Goal: Information Seeking & Learning: Learn about a topic

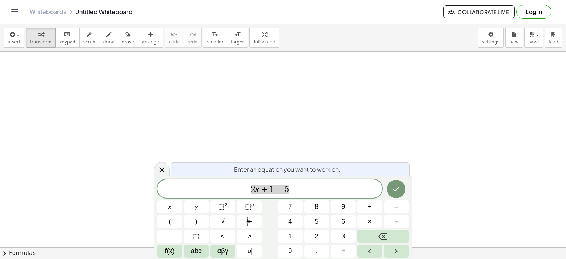
click at [299, 188] on span "2 x + 1 = 5" at bounding box center [269, 189] width 225 height 10
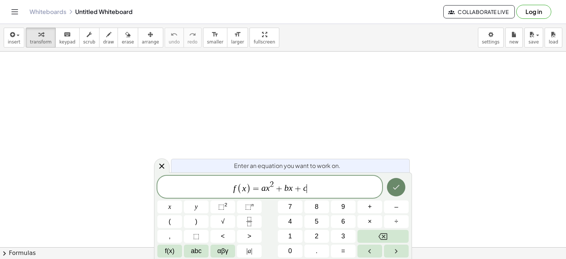
click at [393, 188] on icon "Done" at bounding box center [396, 187] width 9 height 9
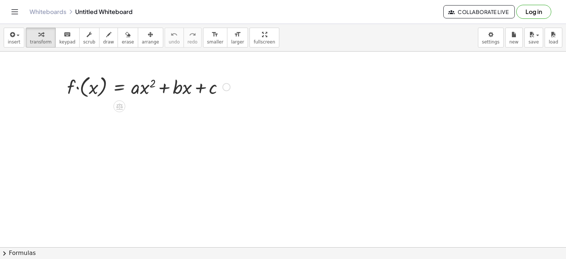
click at [226, 88] on div at bounding box center [227, 87] width 8 height 8
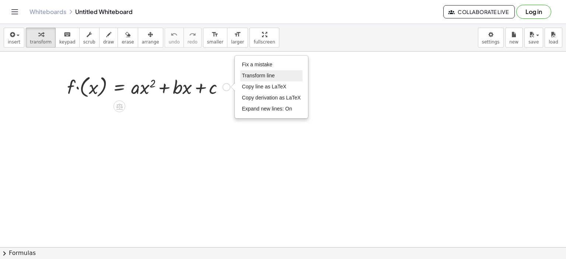
click at [255, 76] on span "Transform line" at bounding box center [258, 76] width 33 height 6
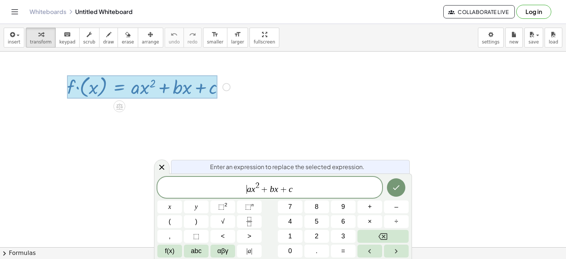
click at [258, 193] on span "​ a x 2 + b x + c" at bounding box center [269, 187] width 225 height 13
click at [280, 190] on span "+" at bounding box center [283, 189] width 11 height 9
click at [302, 191] on span "a 0 2 + b · 0 + c ​" at bounding box center [269, 187] width 225 height 13
click at [394, 187] on icon "Done" at bounding box center [396, 187] width 9 height 9
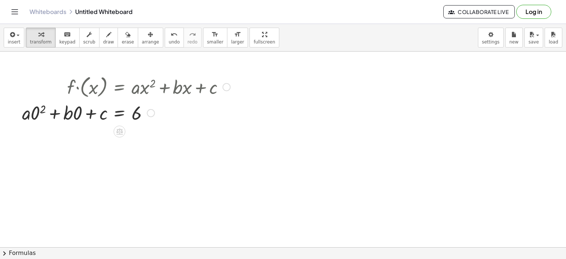
click at [42, 109] on div at bounding box center [126, 112] width 216 height 25
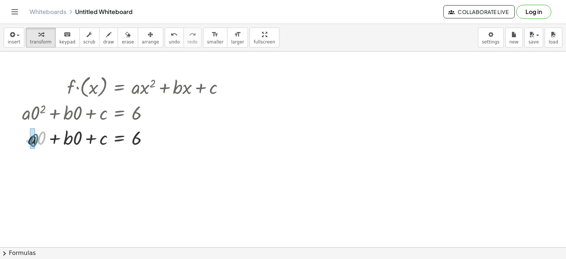
drag, startPoint x: 40, startPoint y: 137, endPoint x: 33, endPoint y: 140, distance: 7.7
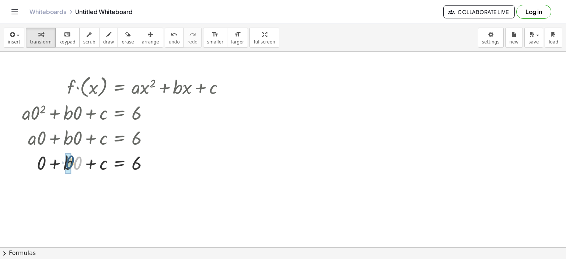
drag, startPoint x: 77, startPoint y: 167, endPoint x: 71, endPoint y: 166, distance: 5.6
click at [65, 162] on div at bounding box center [126, 162] width 216 height 25
drag, startPoint x: 226, startPoint y: 88, endPoint x: 442, endPoint y: 91, distance: 216.0
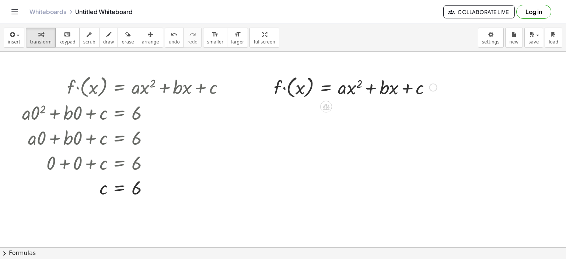
click at [433, 86] on div at bounding box center [433, 87] width 8 height 8
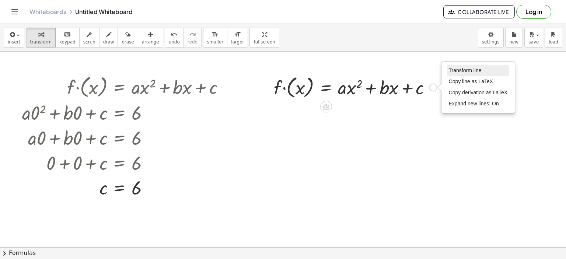
click at [466, 67] on span "Transform line" at bounding box center [465, 70] width 33 height 6
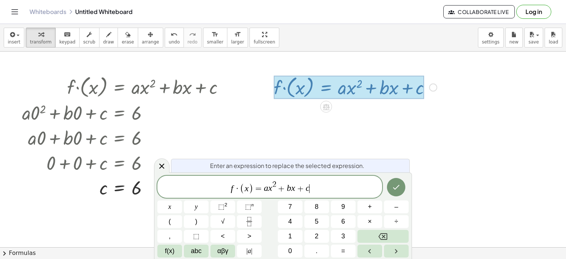
click at [311, 194] on span "f · ( x ) = a x 2 + b x + c ​" at bounding box center [269, 187] width 225 height 14
click at [399, 189] on icon "Done" at bounding box center [396, 187] width 9 height 9
click at [397, 188] on icon "Done" at bounding box center [396, 187] width 9 height 9
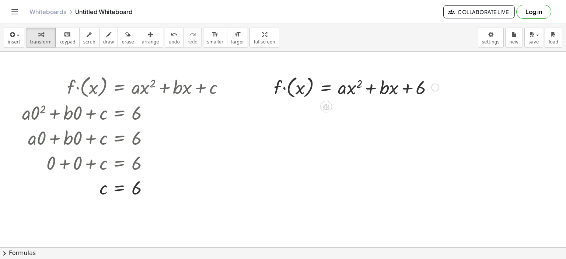
drag, startPoint x: 436, startPoint y: 115, endPoint x: 430, endPoint y: 85, distance: 30.3
click at [326, 87] on div "· f · ( x ) = + · a · x 2 + · b · x + 6 Transform line Copy line as LaTeX Copy …" at bounding box center [326, 87] width 0 height 0
click at [433, 88] on div at bounding box center [433, 87] width 8 height 8
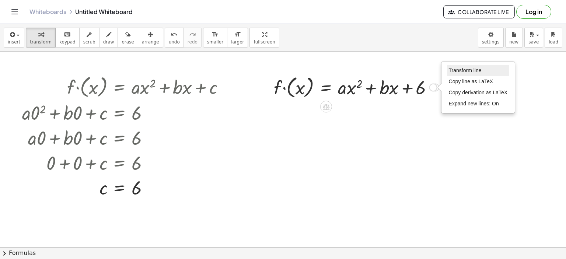
click at [469, 71] on span "Transform line" at bounding box center [465, 70] width 33 height 6
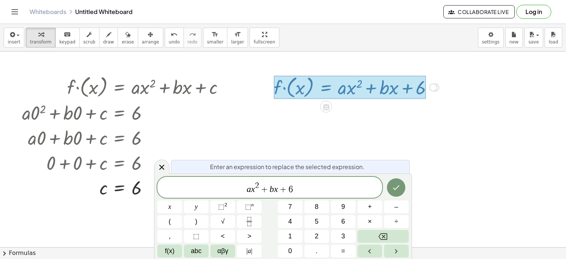
click at [255, 192] on span "​ a x 2 + b x + 6" at bounding box center [269, 187] width 225 height 13
click at [274, 192] on span "a 1 2 + b ​ x + 6" at bounding box center [269, 187] width 225 height 13
click at [306, 191] on span "a 1 2 + b · 1 ​ + 6" at bounding box center [269, 187] width 225 height 13
click at [395, 193] on button "Done" at bounding box center [396, 187] width 18 height 18
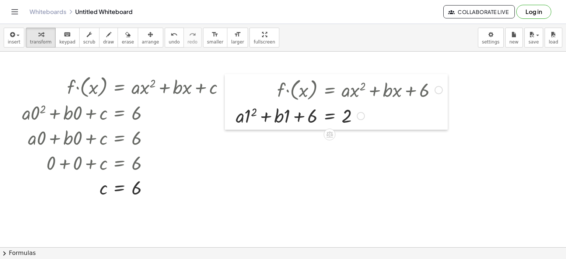
drag, startPoint x: 226, startPoint y: 116, endPoint x: 228, endPoint y: 118, distance: 3.9
click at [228, 118] on div at bounding box center [230, 102] width 11 height 56
click at [252, 114] on div at bounding box center [339, 115] width 214 height 25
drag, startPoint x: 252, startPoint y: 119, endPoint x: 246, endPoint y: 121, distance: 6.1
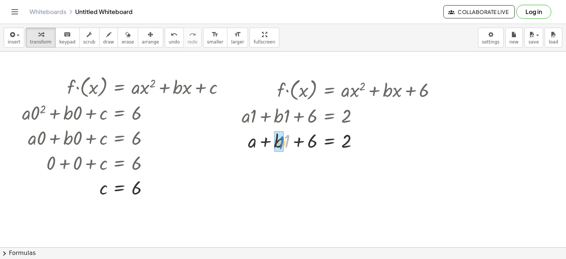
drag, startPoint x: 286, startPoint y: 142, endPoint x: 281, endPoint y: 144, distance: 5.7
drag, startPoint x: 296, startPoint y: 141, endPoint x: 352, endPoint y: 139, distance: 56.1
click at [298, 143] on div at bounding box center [334, 140] width 223 height 25
click at [359, 140] on div at bounding box center [342, 140] width 208 height 25
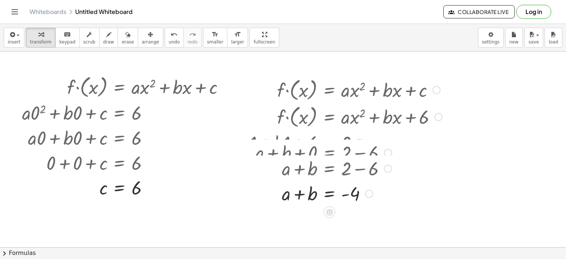
drag, startPoint x: 366, startPoint y: 142, endPoint x: 357, endPoint y: 199, distance: 57.9
click at [329, 194] on div "+ a + b = - 4 Transform line Copy line as LaTeX Copy derivation as LaTeX Expand…" at bounding box center [329, 194] width 0 height 0
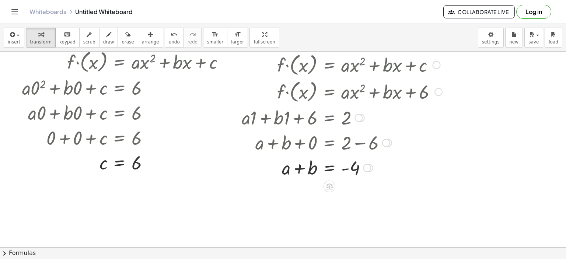
scroll to position [37, 0]
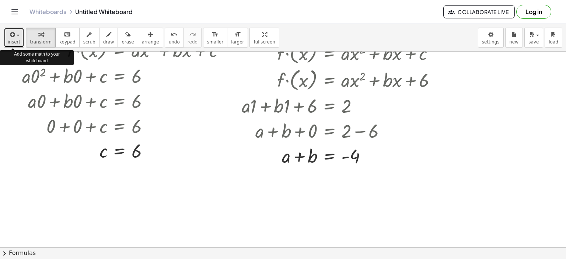
click at [15, 38] on span "button" at bounding box center [15, 35] width 1 height 5
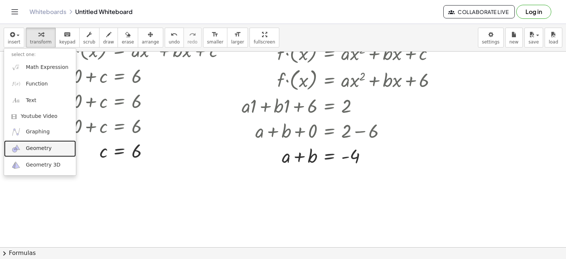
click at [14, 150] on img at bounding box center [15, 148] width 9 height 9
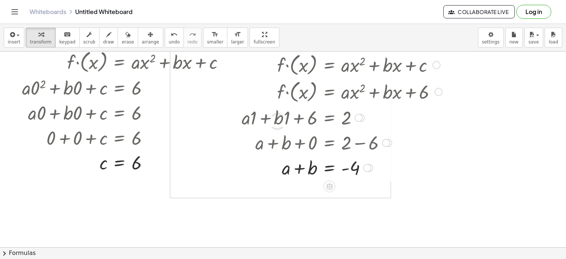
scroll to position [74, 0]
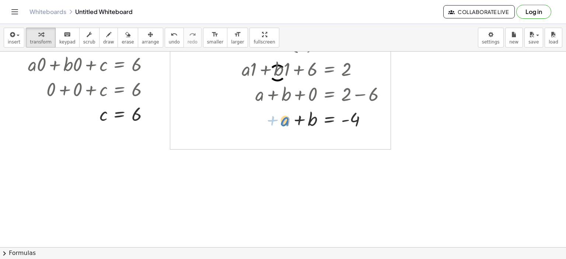
drag, startPoint x: 271, startPoint y: 112, endPoint x: 181, endPoint y: 145, distance: 95.4
click at [270, 112] on div at bounding box center [342, 118] width 208 height 25
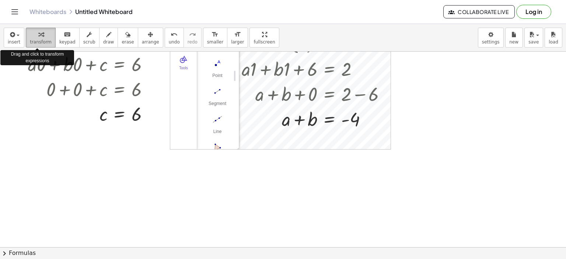
click at [31, 37] on div "button" at bounding box center [41, 34] width 22 height 9
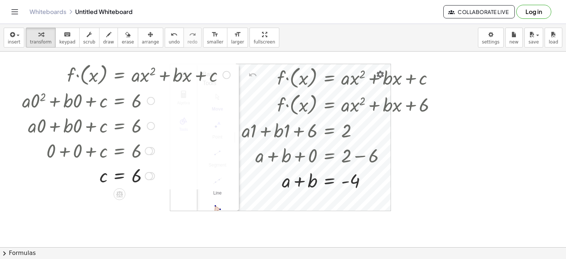
scroll to position [0, 0]
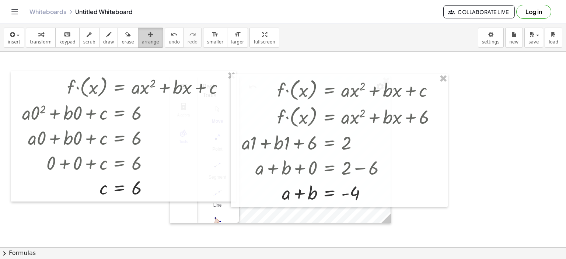
click at [142, 40] on span "arrange" at bounding box center [150, 41] width 17 height 5
drag, startPoint x: 180, startPoint y: 218, endPoint x: 242, endPoint y: 248, distance: 69.4
click at [242, 248] on div "insert select one: Math Expression Function Text Youtube Video Graphing Geometr…" at bounding box center [283, 141] width 566 height 235
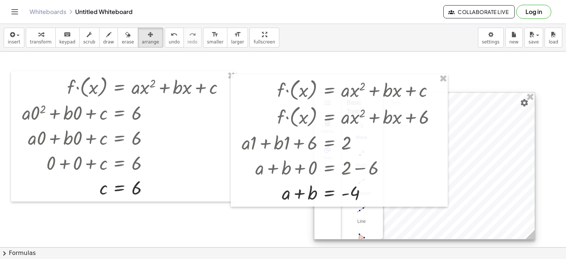
drag, startPoint x: 341, startPoint y: 217, endPoint x: 485, endPoint y: 233, distance: 145.4
click at [485, 233] on div at bounding box center [424, 166] width 220 height 147
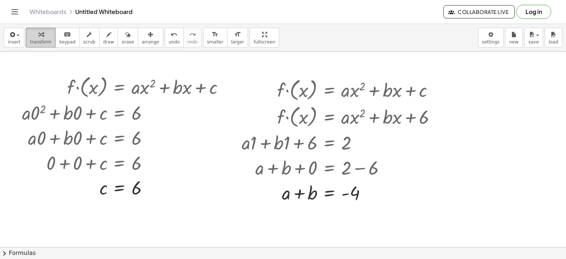
click at [41, 42] on span "transform" at bounding box center [41, 41] width 22 height 5
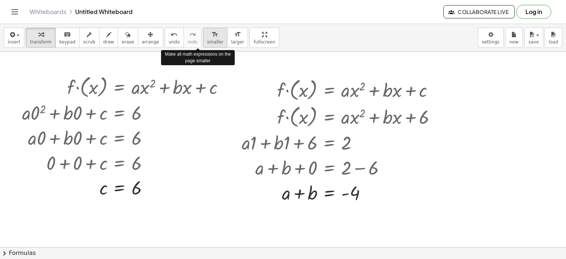
click at [207, 42] on span "smaller" at bounding box center [215, 41] width 16 height 5
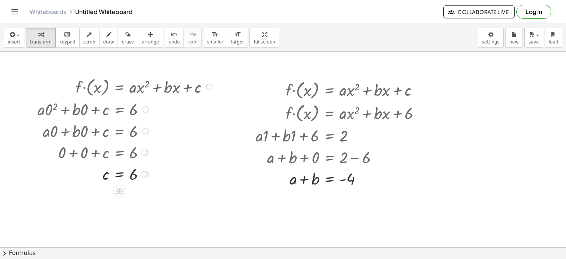
click at [210, 142] on div at bounding box center [126, 152] width 184 height 22
click at [209, 86] on div at bounding box center [209, 87] width 7 height 7
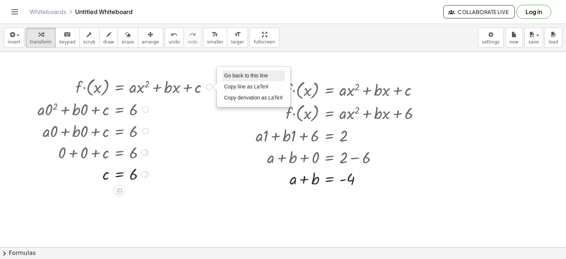
click at [234, 77] on span "Go back to this line" at bounding box center [246, 76] width 44 height 6
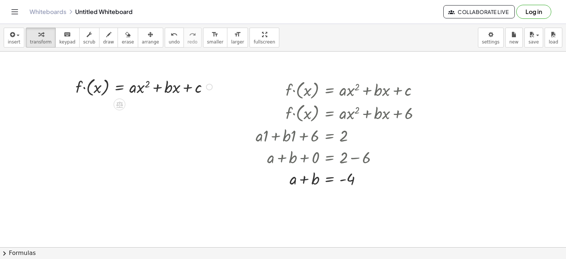
click at [208, 86] on div "Go back to this line Copy line as LaTeX Copy derivation as LaTeX" at bounding box center [209, 87] width 7 height 7
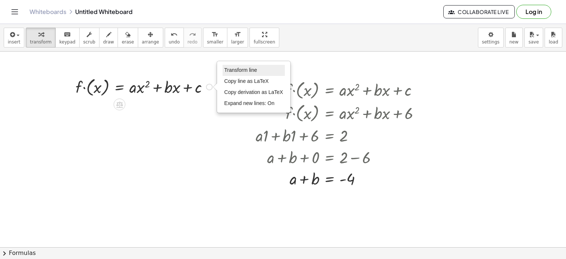
click at [237, 70] on span "Transform line" at bounding box center [240, 70] width 33 height 6
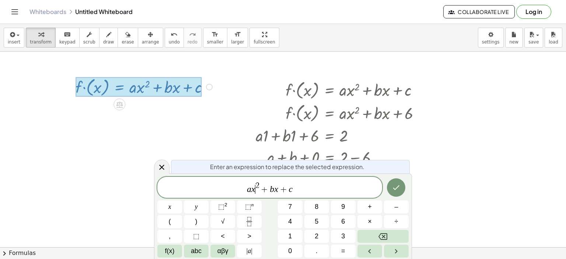
drag, startPoint x: 255, startPoint y: 191, endPoint x: 267, endPoint y: 205, distance: 18.8
click at [258, 194] on span "a x ​ 2 + b x + c" at bounding box center [269, 187] width 225 height 13
click at [289, 192] on span "+" at bounding box center [292, 188] width 11 height 9
click at [304, 193] on span "a ( − 2 ) 2 + b ( − 2 ) + c = ​" at bounding box center [269, 187] width 225 height 14
click at [323, 186] on span "a ( − 2 ) 2 + b ( − 2 ) + 6 ​ =" at bounding box center [269, 187] width 225 height 14
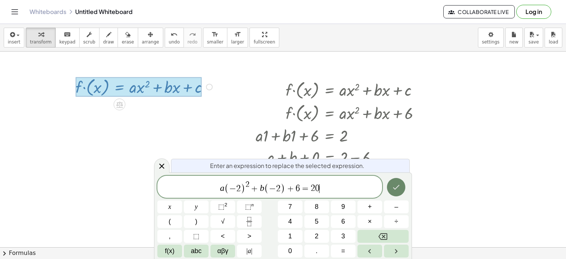
click at [396, 186] on icon "Done" at bounding box center [396, 187] width 9 height 9
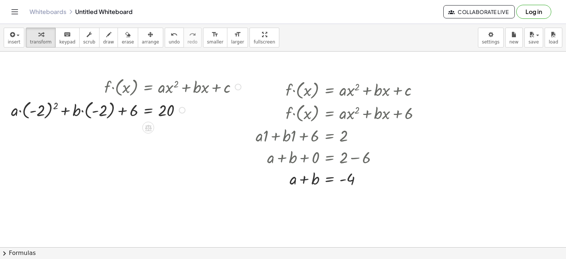
click at [53, 104] on div at bounding box center [127, 109] width 240 height 23
drag, startPoint x: 77, startPoint y: 112, endPoint x: 93, endPoint y: 110, distance: 16.3
click at [93, 110] on div at bounding box center [143, 109] width 209 height 23
click at [97, 111] on div at bounding box center [150, 110] width 193 height 22
click at [97, 110] on div at bounding box center [150, 110] width 193 height 22
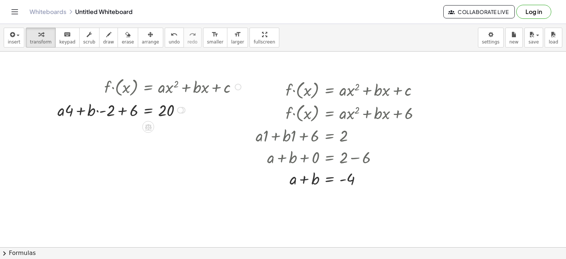
click at [97, 110] on div at bounding box center [150, 110] width 193 height 22
drag, startPoint x: 104, startPoint y: 112, endPoint x: 93, endPoint y: 112, distance: 10.7
click at [93, 112] on div at bounding box center [150, 110] width 193 height 22
drag, startPoint x: 108, startPoint y: 112, endPoint x: 98, endPoint y: 112, distance: 9.2
click at [98, 112] on div at bounding box center [151, 110] width 189 height 22
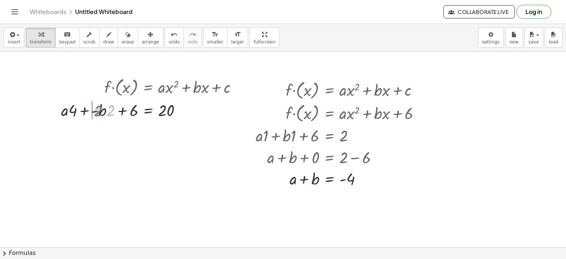
drag, startPoint x: 109, startPoint y: 111, endPoint x: 97, endPoint y: 112, distance: 12.5
click at [97, 112] on div at bounding box center [151, 110] width 189 height 22
click at [97, 110] on div at bounding box center [150, 110] width 193 height 22
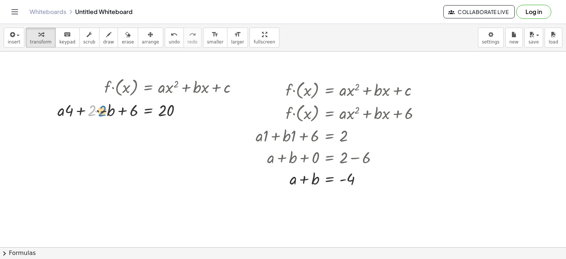
drag, startPoint x: 90, startPoint y: 112, endPoint x: 101, endPoint y: 112, distance: 10.3
click at [101, 112] on div at bounding box center [150, 110] width 193 height 22
drag, startPoint x: 103, startPoint y: 111, endPoint x: 91, endPoint y: 109, distance: 12.3
click at [91, 109] on div at bounding box center [150, 110] width 193 height 22
drag, startPoint x: 74, startPoint y: 111, endPoint x: 60, endPoint y: 111, distance: 13.6
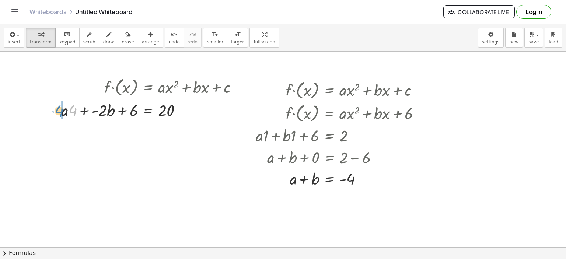
click at [60, 111] on div "· f · ( x ) = + · a · x 2 + · b · x + c + · a · ( - 2 ) 2 + · b · ( - 2 ) + 6 =…" at bounding box center [148, 97] width 196 height 49
click at [84, 109] on div at bounding box center [151, 110] width 189 height 22
drag, startPoint x: 121, startPoint y: 111, endPoint x: 179, endPoint y: 110, distance: 58.2
click at [179, 110] on div at bounding box center [155, 110] width 182 height 22
click at [122, 108] on div at bounding box center [145, 110] width 206 height 22
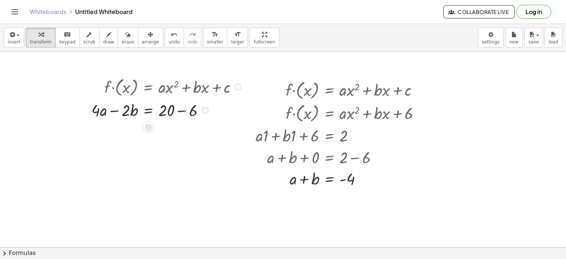
click at [180, 110] on div at bounding box center [167, 110] width 159 height 22
drag, startPoint x: 176, startPoint y: 109, endPoint x: 170, endPoint y: 136, distance: 27.9
click at [149, 133] on div "+ · a · · b 2 = 4 · − 14 Transform line Copy line as LaTeX Copy derivation as L…" at bounding box center [149, 133] width 0 height 0
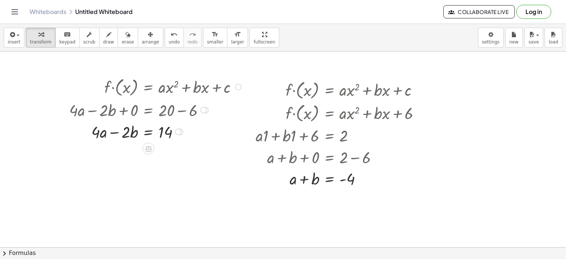
click at [125, 110] on div at bounding box center [157, 110] width 182 height 22
click at [123, 112] on div at bounding box center [157, 110] width 182 height 22
click at [178, 131] on div at bounding box center [178, 132] width 7 height 7
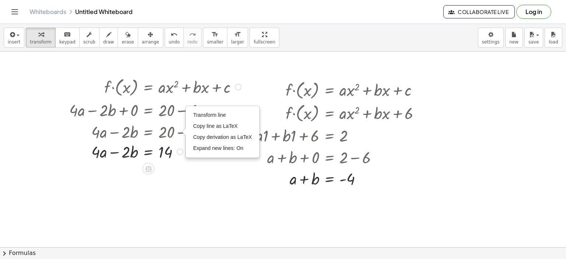
drag, startPoint x: 178, startPoint y: 131, endPoint x: 173, endPoint y: 152, distance: 21.3
click at [149, 152] on div "+ · a · · b 2 = 4 · − 14 Transform line Copy line as LaTeX Copy derivation as L…" at bounding box center [149, 152] width 0 height 0
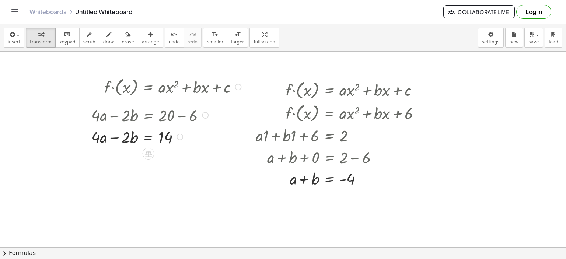
drag, startPoint x: 205, startPoint y: 132, endPoint x: 206, endPoint y: 112, distance: 20.3
click at [206, 112] on div at bounding box center [205, 115] width 7 height 7
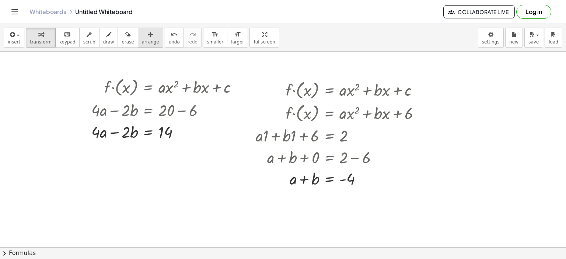
click at [142, 36] on div "button" at bounding box center [150, 34] width 17 height 9
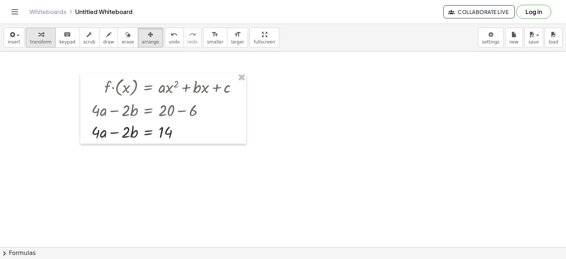
click at [34, 38] on button "transform" at bounding box center [41, 38] width 30 height 20
click at [237, 85] on div at bounding box center [238, 87] width 7 height 7
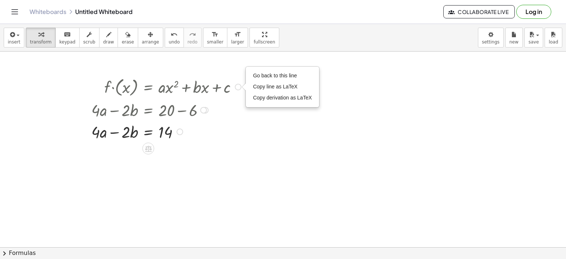
click at [273, 78] on span "Go back to this line" at bounding box center [275, 76] width 44 height 6
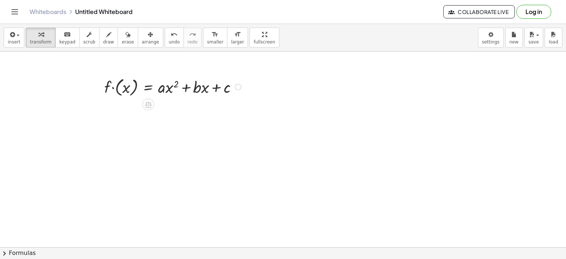
click at [236, 85] on div "Go back to this line Copy line as LaTeX Copy derivation as LaTeX" at bounding box center [238, 87] width 7 height 7
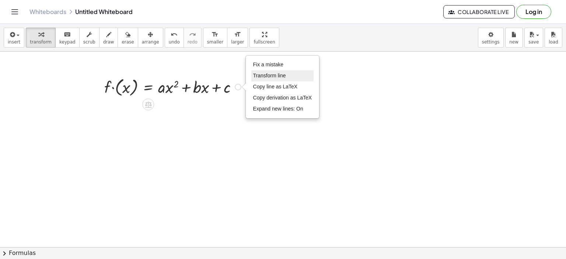
click at [272, 76] on span "Transform line" at bounding box center [269, 76] width 33 height 6
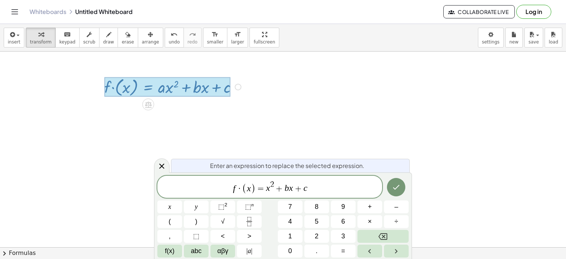
click at [288, 190] on span "f · ( x ) = ​ x 2 + b x + c" at bounding box center [269, 187] width 225 height 14
click at [310, 192] on span "f · ( x ) = x 2 − 5 ​ x + c" at bounding box center [269, 187] width 225 height 14
click at [396, 188] on icon "Done" at bounding box center [396, 187] width 7 height 5
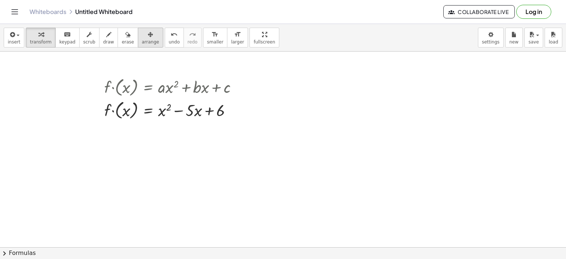
click at [144, 39] on span "arrange" at bounding box center [150, 41] width 17 height 5
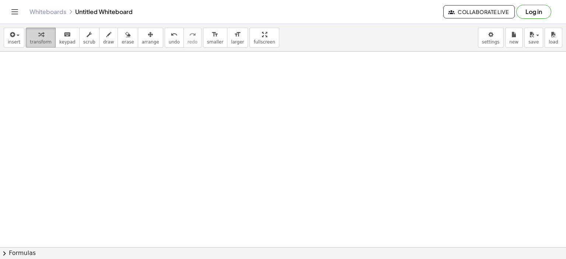
click at [43, 35] on div "button" at bounding box center [41, 34] width 22 height 9
click at [247, 159] on div at bounding box center [283, 247] width 566 height 391
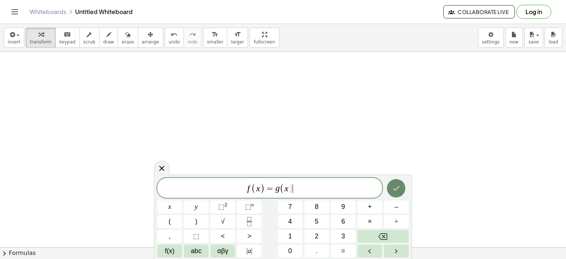
click at [391, 184] on button "Done" at bounding box center [396, 188] width 18 height 18
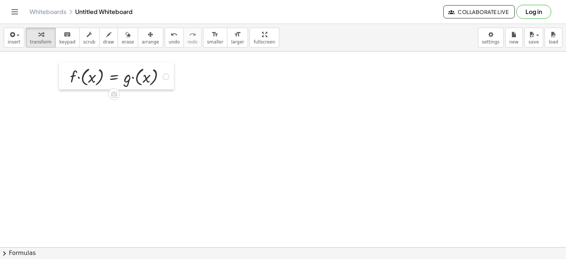
drag, startPoint x: 252, startPoint y: 168, endPoint x: 64, endPoint y: 72, distance: 211.6
click at [64, 72] on div at bounding box center [64, 76] width 11 height 27
click at [166, 75] on div at bounding box center [166, 76] width 7 height 7
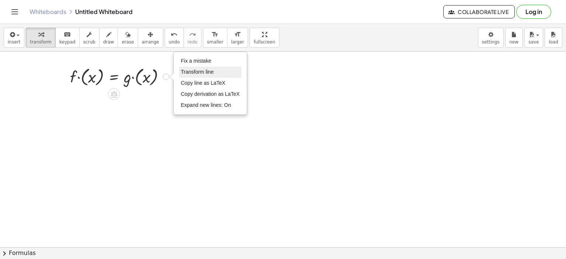
click at [195, 72] on span "Transform line" at bounding box center [197, 72] width 33 height 6
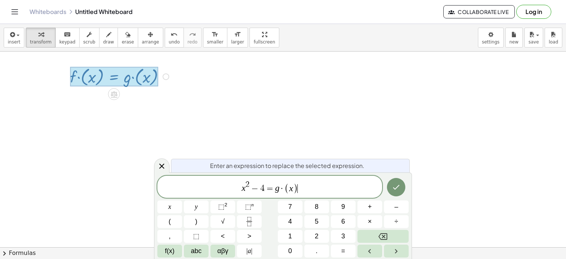
click at [301, 191] on span "x 2 − 4 = g · ( x ) ​" at bounding box center [269, 187] width 225 height 14
click at [395, 193] on button "Done" at bounding box center [396, 187] width 18 height 18
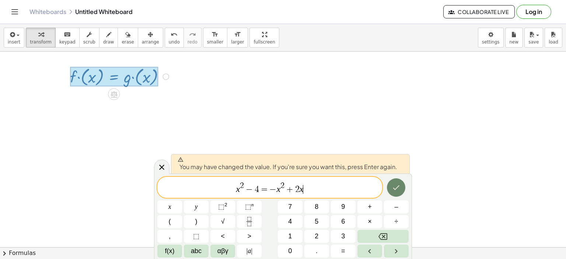
click at [395, 192] on button "Done" at bounding box center [396, 187] width 18 height 18
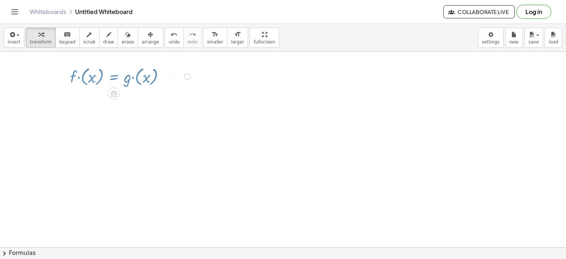
click at [395, 192] on div at bounding box center [283, 247] width 566 height 391
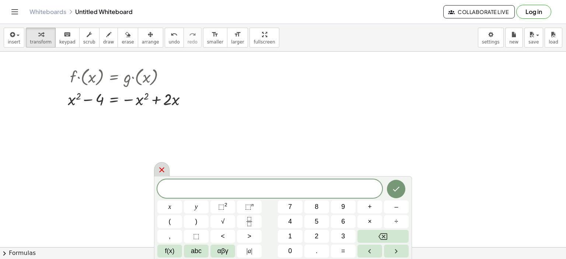
click at [163, 170] on icon at bounding box center [161, 169] width 9 height 9
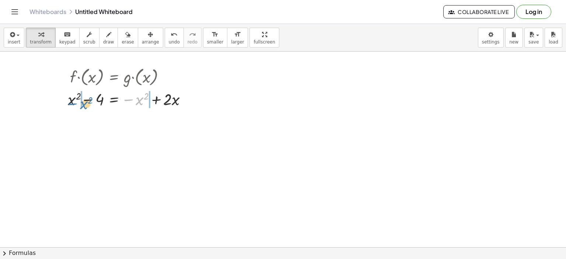
drag, startPoint x: 128, startPoint y: 98, endPoint x: 72, endPoint y: 102, distance: 56.2
click at [72, 102] on div at bounding box center [130, 99] width 132 height 22
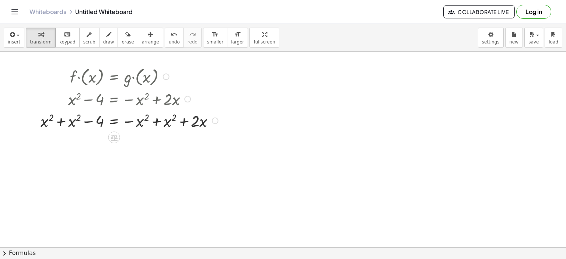
click at [156, 119] on div at bounding box center [130, 120] width 187 height 22
click at [128, 147] on div at bounding box center [130, 142] width 187 height 22
drag, startPoint x: 135, startPoint y: 145, endPoint x: 139, endPoint y: 148, distance: 4.4
click at [139, 148] on div at bounding box center [130, 142] width 187 height 22
click at [130, 145] on div at bounding box center [130, 142] width 187 height 22
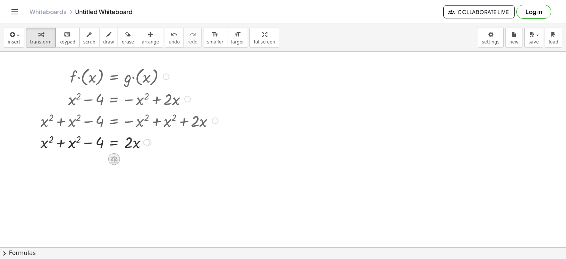
click at [112, 159] on icon at bounding box center [114, 159] width 7 height 6
click at [98, 161] on span "−" at bounding box center [99, 159] width 4 height 11
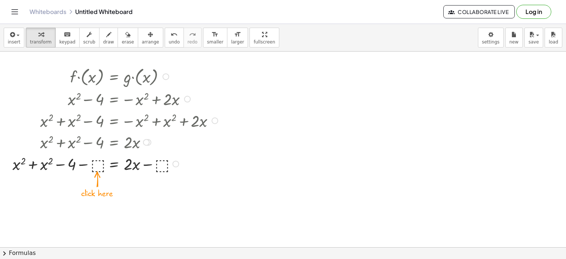
click at [91, 166] on div at bounding box center [116, 164] width 215 height 22
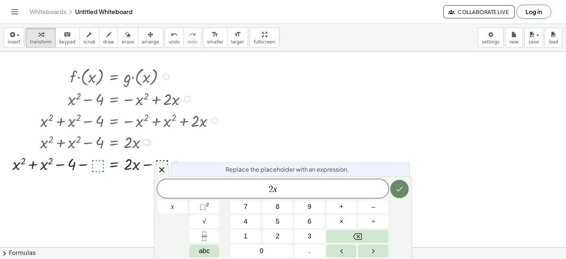
click at [397, 191] on icon "Done" at bounding box center [399, 189] width 9 height 9
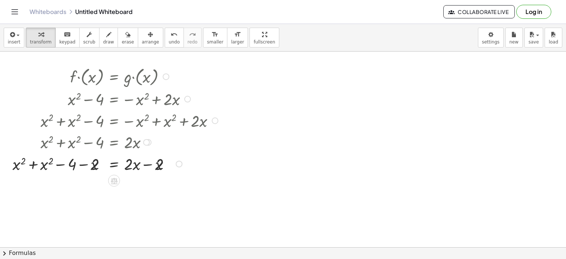
click at [397, 191] on div at bounding box center [283, 247] width 566 height 391
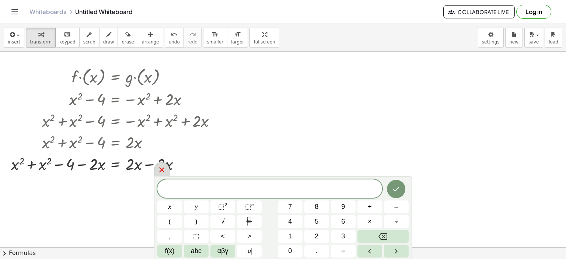
click at [164, 168] on icon at bounding box center [161, 169] width 5 height 5
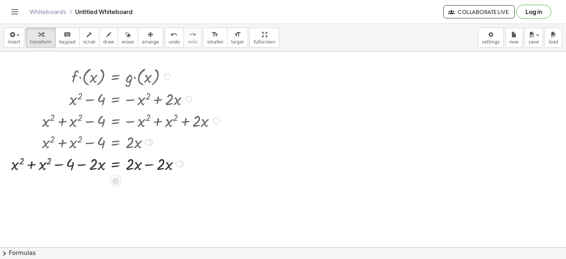
click at [150, 165] on div at bounding box center [116, 164] width 218 height 22
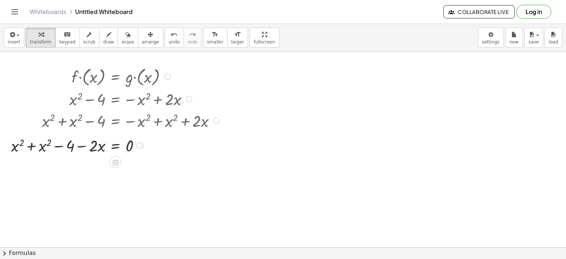
drag, startPoint x: 142, startPoint y: 187, endPoint x: 143, endPoint y: 143, distance: 44.2
click at [143, 143] on div "Fix a mistake Transform line Copy line as LaTeX Copy derivation as LaTeX Expand…" at bounding box center [140, 145] width 7 height 7
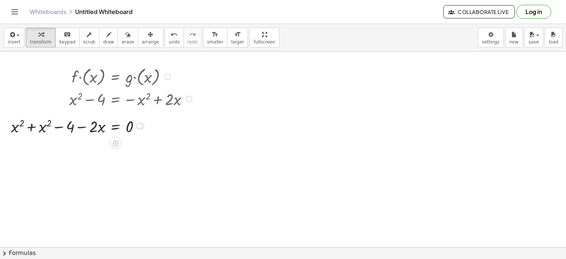
drag, startPoint x: 139, startPoint y: 141, endPoint x: 139, endPoint y: 121, distance: 19.9
click at [115, 126] on div "+ x 2 − 4 = + x 2 − · 2 · x 0 Fix a mistake Transform line Copy line as LaTeX C…" at bounding box center [115, 126] width 0 height 0
click at [60, 121] on div at bounding box center [102, 120] width 191 height 22
click at [81, 121] on div at bounding box center [102, 120] width 191 height 22
click at [81, 123] on div at bounding box center [102, 120] width 191 height 22
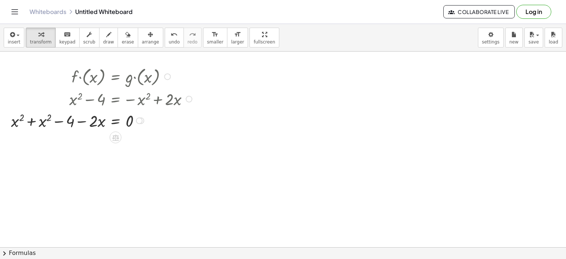
click at [31, 121] on div at bounding box center [102, 120] width 191 height 22
drag, startPoint x: 80, startPoint y: 143, endPoint x: 51, endPoint y: 144, distance: 28.8
click at [51, 144] on div at bounding box center [102, 142] width 191 height 22
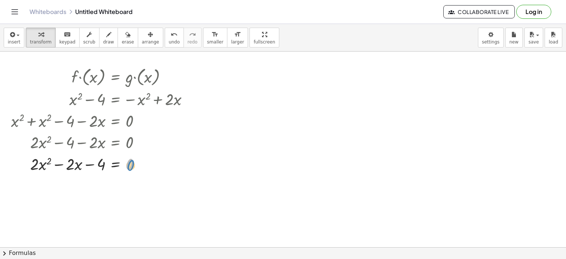
click at [134, 164] on div at bounding box center [102, 164] width 191 height 22
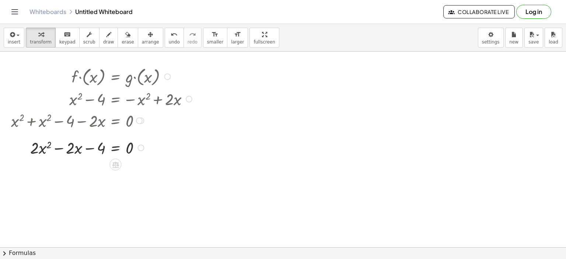
drag, startPoint x: 142, startPoint y: 165, endPoint x: 141, endPoint y: 144, distance: 20.3
click at [141, 144] on div "Fix a mistake Transform line Copy line as LaTeX Copy derivation as LaTeX Expand…" at bounding box center [140, 147] width 7 height 7
click at [208, 181] on div at bounding box center [283, 247] width 566 height 391
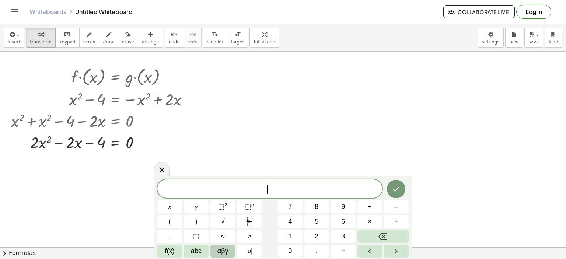
click at [223, 250] on span "αβγ" at bounding box center [222, 251] width 11 height 10
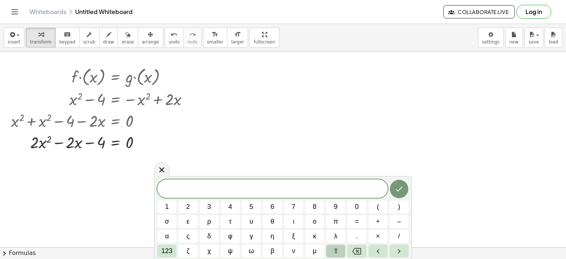
click at [334, 249] on span "⇧" at bounding box center [336, 251] width 6 height 10
click at [209, 235] on span "δ" at bounding box center [209, 236] width 4 height 10
click at [170, 250] on span "123" at bounding box center [166, 251] width 11 height 10
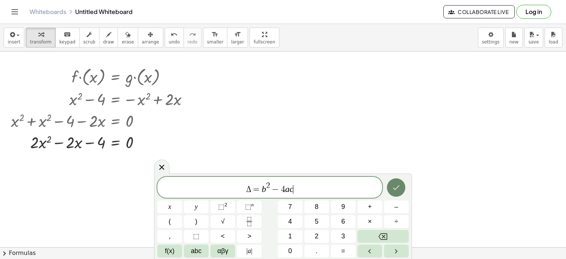
click at [396, 188] on icon "Done" at bounding box center [396, 187] width 9 height 9
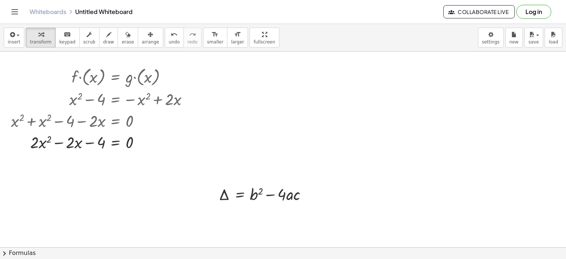
click at [396, 188] on div at bounding box center [283, 247] width 566 height 391
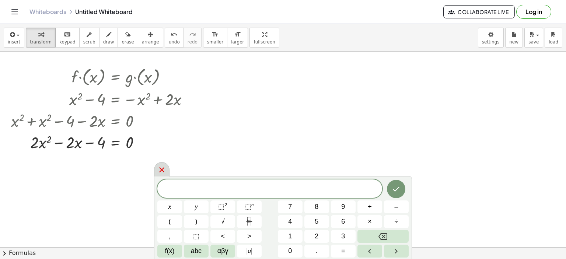
click at [161, 171] on icon at bounding box center [161, 169] width 9 height 9
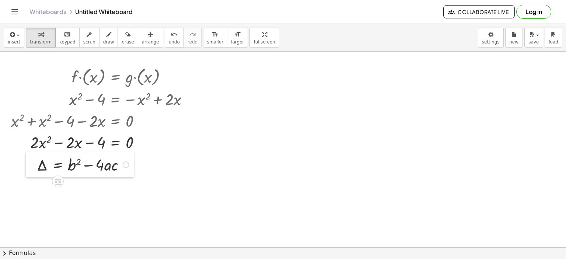
drag, startPoint x: 211, startPoint y: 186, endPoint x: 29, endPoint y: 157, distance: 184.4
click at [29, 157] on div at bounding box center [31, 163] width 11 height 25
click at [125, 164] on div at bounding box center [126, 164] width 7 height 7
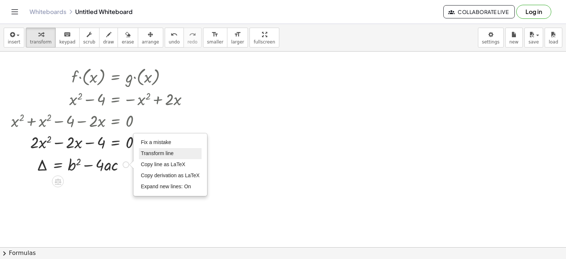
click at [151, 152] on span "Transform line" at bounding box center [157, 153] width 33 height 6
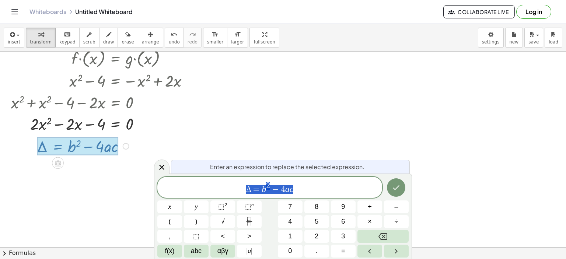
scroll to position [19, 0]
click at [293, 190] on var "a" at bounding box center [295, 189] width 4 height 10
click at [400, 186] on icon "Done" at bounding box center [396, 187] width 9 height 9
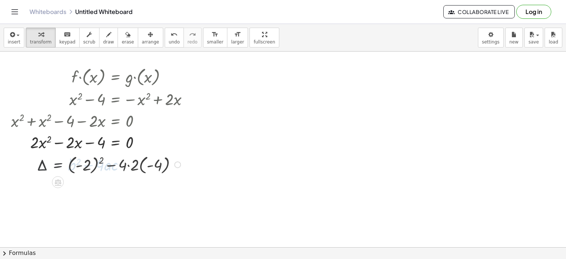
scroll to position [0, 0]
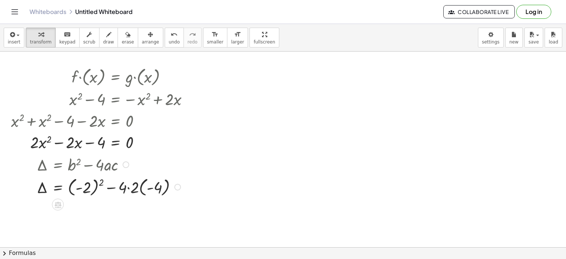
click at [101, 179] on div at bounding box center [109, 186] width 153 height 23
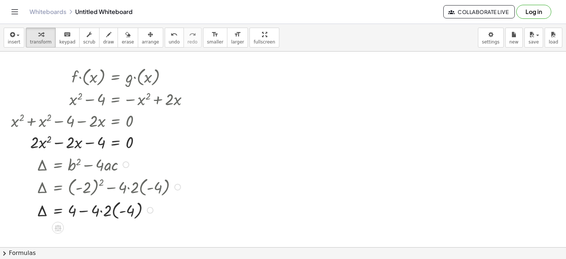
click at [101, 211] on div at bounding box center [109, 209] width 153 height 23
click at [101, 234] on div at bounding box center [109, 232] width 153 height 23
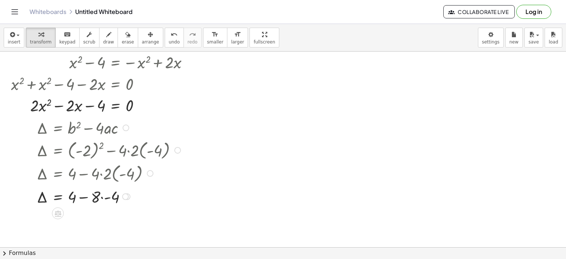
click at [100, 197] on div at bounding box center [109, 196] width 153 height 22
click at [101, 197] on div at bounding box center [109, 196] width 153 height 22
click at [86, 219] on div at bounding box center [109, 218] width 153 height 22
click at [83, 219] on div at bounding box center [109, 218] width 153 height 22
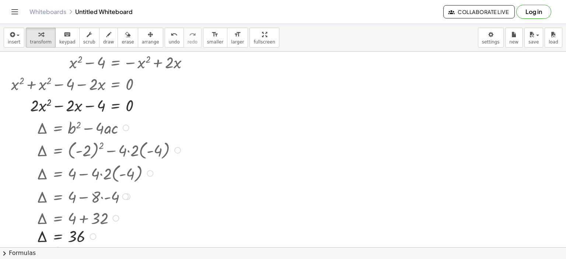
drag, startPoint x: 93, startPoint y: 218, endPoint x: 92, endPoint y: 241, distance: 22.5
click at [58, 237] on div "Δ = 36 Fix a mistake Transform line Copy line as LaTeX Copy derivation as LaTeX…" at bounding box center [58, 237] width 0 height 0
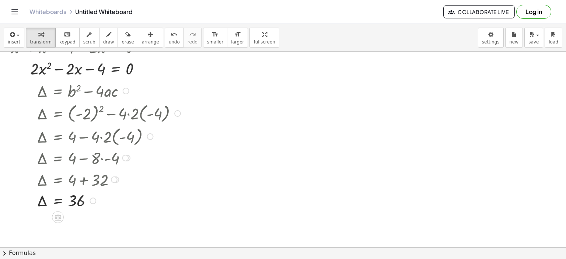
drag, startPoint x: 126, startPoint y: 160, endPoint x: 130, endPoint y: 156, distance: 5.5
click at [58, 158] on div "Δ = + 4 − · 8 · - 4" at bounding box center [58, 158] width 0 height 0
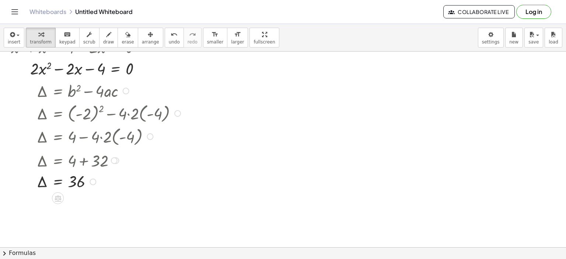
drag, startPoint x: 114, startPoint y: 181, endPoint x: 121, endPoint y: 157, distance: 25.2
click at [58, 161] on div "Δ = + 4 + 32" at bounding box center [58, 161] width 0 height 0
click at [4, 253] on span "chevron_right" at bounding box center [4, 253] width 9 height 9
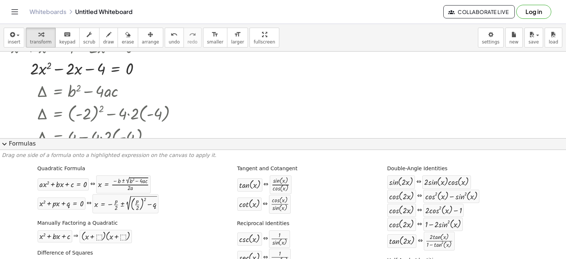
click at [3, 143] on span "expand_more" at bounding box center [4, 144] width 9 height 9
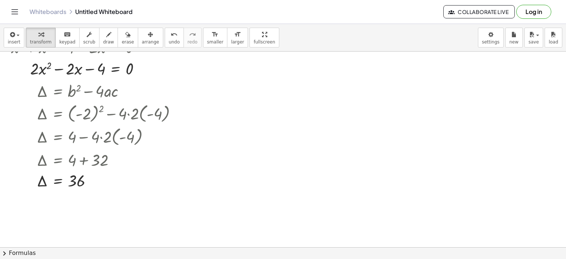
click at [3, 255] on span "chevron_right" at bounding box center [4, 253] width 9 height 9
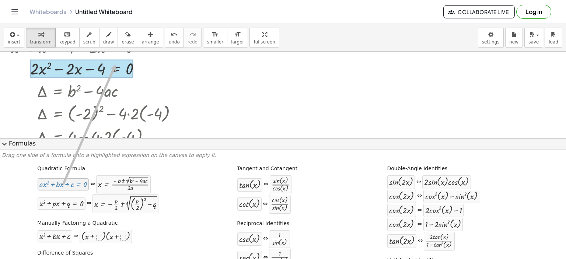
drag, startPoint x: 74, startPoint y: 184, endPoint x: 114, endPoint y: 64, distance: 126.4
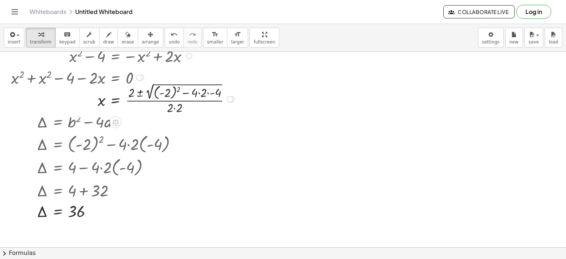
scroll to position [0, 0]
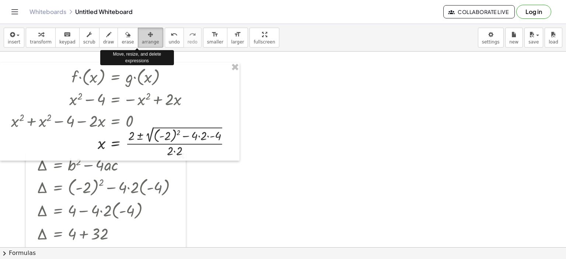
click at [142, 42] on span "arrange" at bounding box center [150, 41] width 17 height 5
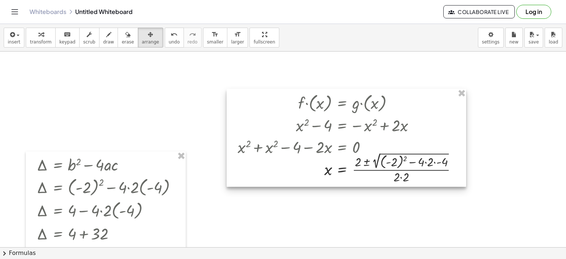
drag, startPoint x: 214, startPoint y: 105, endPoint x: 441, endPoint y: 131, distance: 227.8
click at [441, 131] on div at bounding box center [347, 138] width 240 height 98
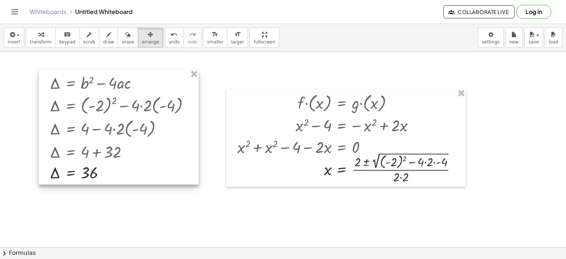
drag, startPoint x: 137, startPoint y: 160, endPoint x: 150, endPoint y: 78, distance: 82.8
click at [150, 78] on div at bounding box center [119, 127] width 160 height 115
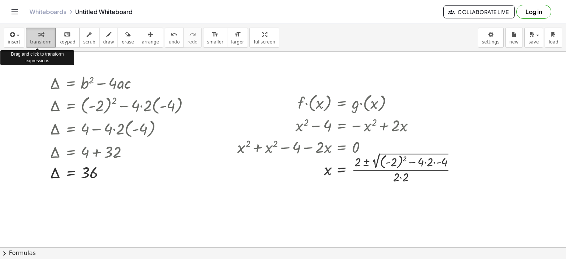
click at [35, 41] on span "transform" at bounding box center [41, 41] width 22 height 5
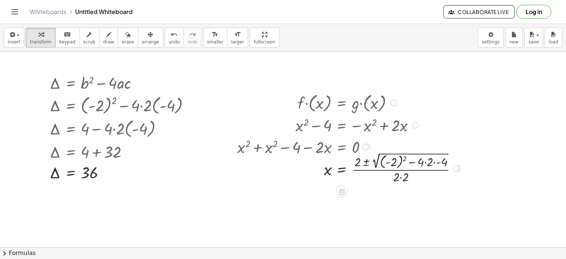
click at [404, 158] on div at bounding box center [350, 168] width 233 height 34
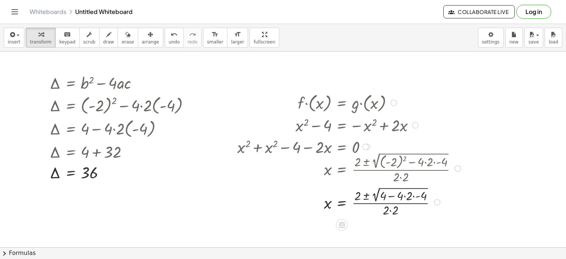
click at [404, 196] on div at bounding box center [350, 201] width 233 height 33
click at [405, 196] on div at bounding box center [350, 201] width 233 height 33
click at [394, 196] on div at bounding box center [350, 201] width 233 height 33
click at [391, 194] on div at bounding box center [350, 201] width 233 height 33
click at [374, 209] on div at bounding box center [350, 201] width 233 height 33
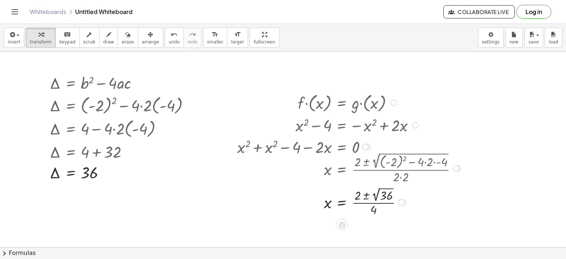
click at [376, 194] on div at bounding box center [350, 201] width 233 height 33
drag, startPoint x: 388, startPoint y: 201, endPoint x: 384, endPoint y: 236, distance: 35.3
click at [342, 234] on div "x = · ( + 2 ± ) · 4 6 Fix a mistake Transform line Copy line as LaTeX Copy deri…" at bounding box center [342, 234] width 0 height 0
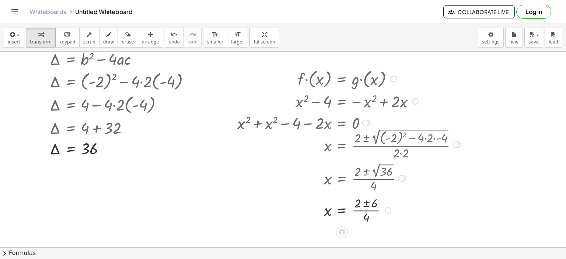
scroll to position [37, 0]
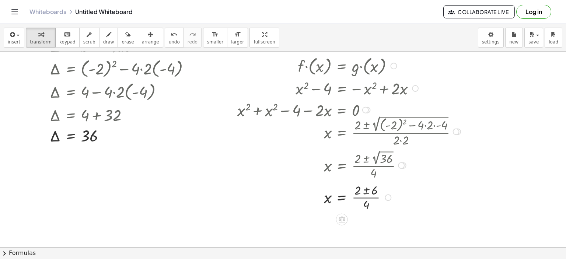
click at [366, 191] on div at bounding box center [350, 197] width 233 height 32
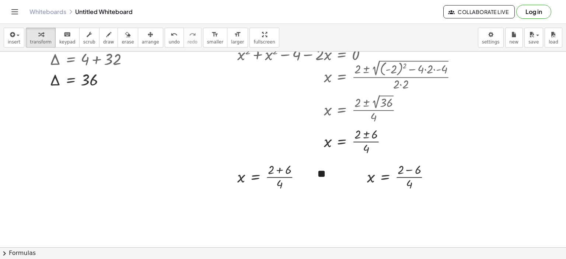
scroll to position [111, 0]
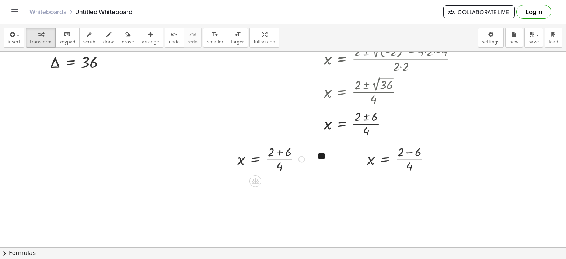
click at [278, 151] on div at bounding box center [272, 159] width 77 height 32
click at [271, 190] on div at bounding box center [272, 191] width 77 height 32
click at [410, 151] on div at bounding box center [401, 159] width 77 height 32
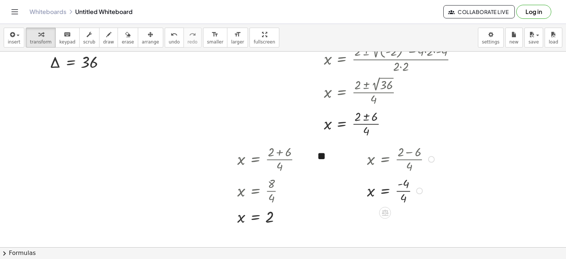
click at [402, 191] on div at bounding box center [401, 191] width 77 height 32
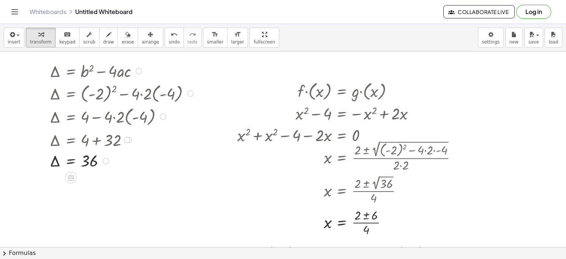
scroll to position [0, 0]
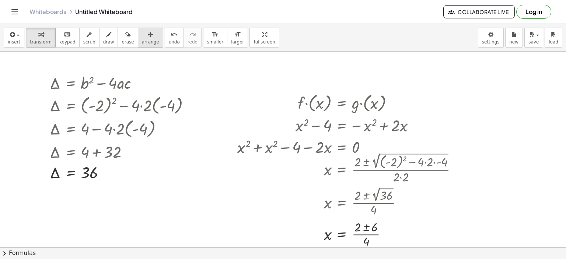
click at [142, 43] on span "arrange" at bounding box center [150, 41] width 17 height 5
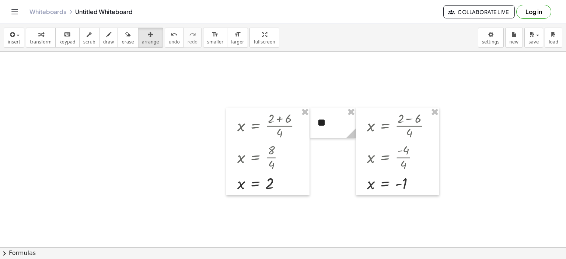
scroll to position [147, 0]
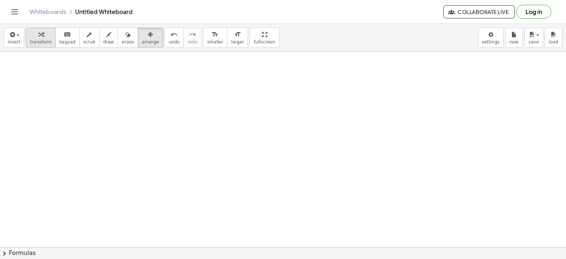
click at [35, 41] on span "transform" at bounding box center [41, 41] width 22 height 5
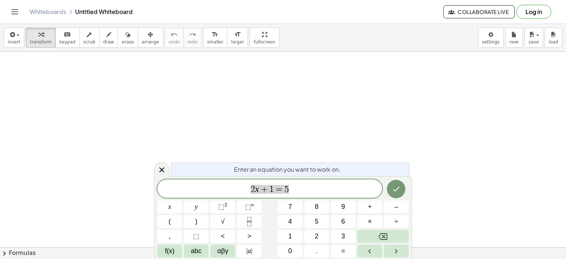
click at [304, 194] on span "2 x + 1 = 5" at bounding box center [269, 189] width 225 height 10
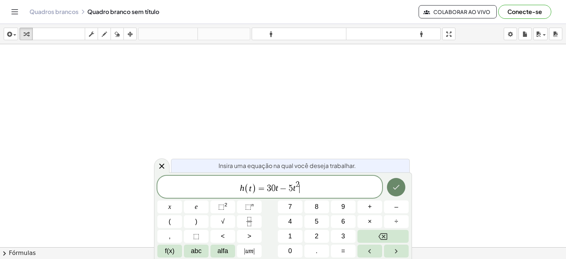
click at [394, 187] on icon "Feito" at bounding box center [396, 187] width 9 height 9
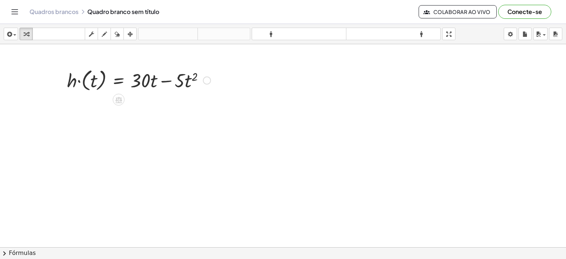
click at [206, 80] on div at bounding box center [207, 80] width 8 height 8
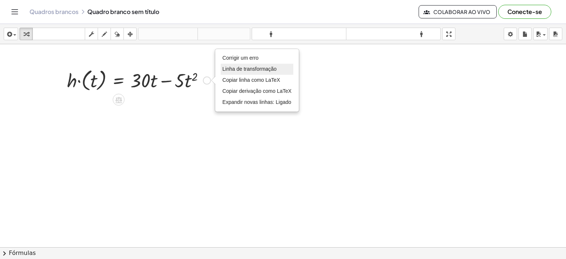
click at [237, 69] on font "Linha de transformação" at bounding box center [250, 69] width 54 height 6
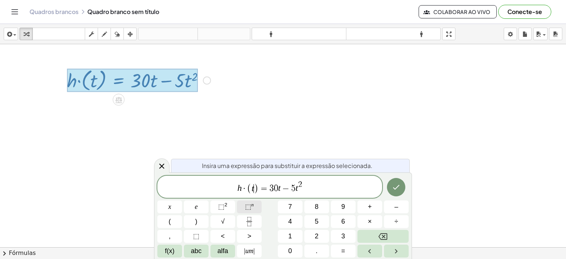
drag, startPoint x: 254, startPoint y: 190, endPoint x: 261, endPoint y: 206, distance: 17.0
click at [283, 191] on span "−" at bounding box center [287, 188] width 11 height 9
drag, startPoint x: 302, startPoint y: 188, endPoint x: 302, endPoint y: 194, distance: 6.6
click at [302, 188] on span "h · ( 3 ) = 3 0 · 3 ​ − 5 t 2" at bounding box center [269, 187] width 225 height 14
click at [318, 192] on span "h · ( 3 ) = 3 0 · 3 − 5 · 3 ​ 2" at bounding box center [269, 187] width 225 height 14
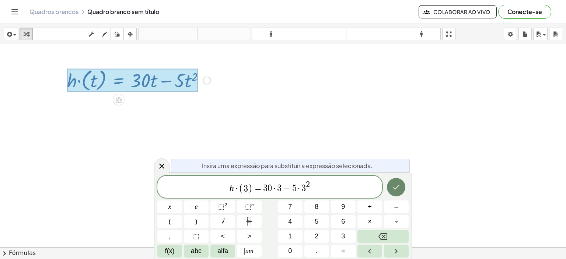
click at [395, 188] on icon "Feito" at bounding box center [396, 187] width 9 height 9
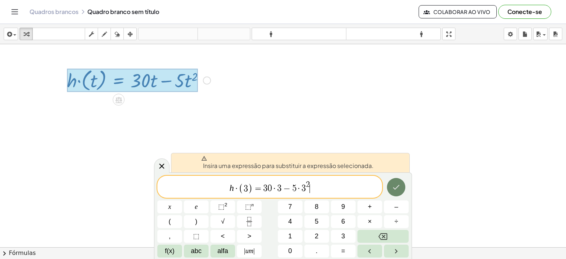
click at [395, 188] on icon "Feito" at bounding box center [396, 187] width 9 height 9
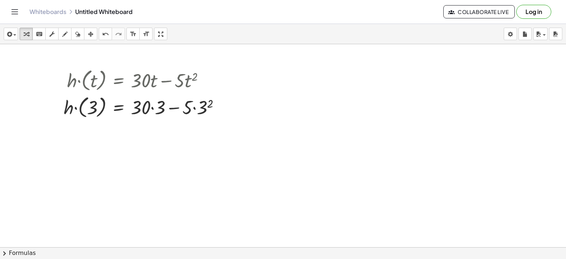
click at [368, 64] on div at bounding box center [283, 264] width 566 height 440
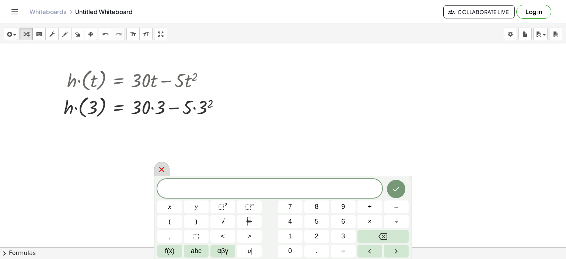
click at [162, 166] on icon at bounding box center [161, 169] width 9 height 9
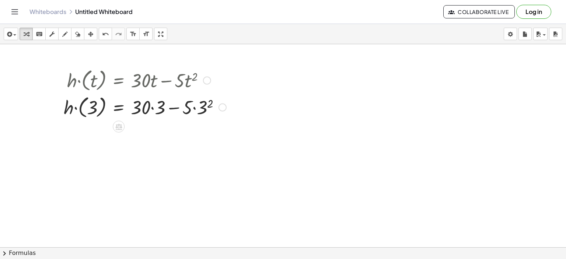
click at [209, 104] on div at bounding box center [145, 106] width 170 height 27
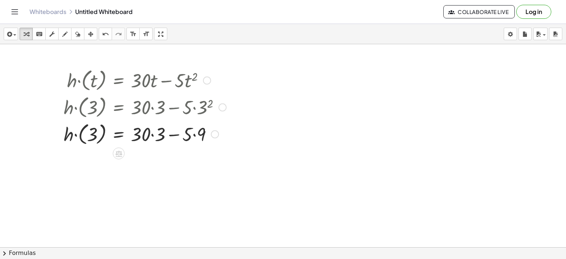
click at [153, 133] on div at bounding box center [145, 133] width 170 height 27
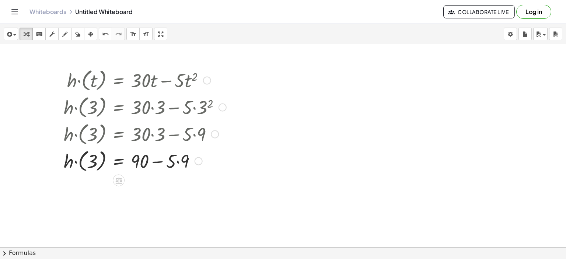
click at [177, 161] on div at bounding box center [145, 160] width 170 height 27
click at [160, 160] on div at bounding box center [145, 160] width 170 height 27
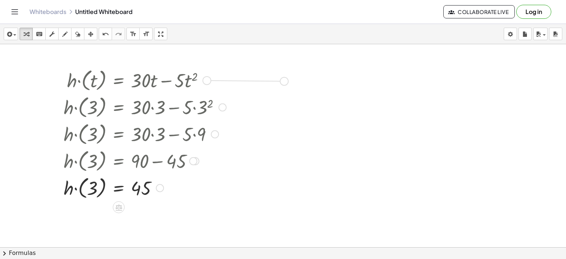
drag, startPoint x: 208, startPoint y: 80, endPoint x: 288, endPoint y: 81, distance: 80.3
click at [288, 81] on div "· h · ( t ) = + · 30 · t − · 5 · t 2 · h · ( 3 ) = + · 30 · 3 − · 5 · 3 2 · h ·…" at bounding box center [283, 264] width 566 height 440
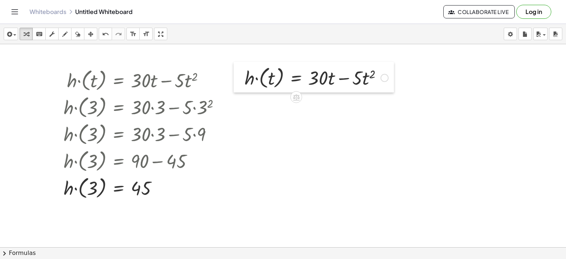
drag, startPoint x: 131, startPoint y: 64, endPoint x: 237, endPoint y: 64, distance: 106.1
click at [237, 64] on div at bounding box center [239, 77] width 11 height 31
click at [387, 78] on div at bounding box center [385, 78] width 8 height 8
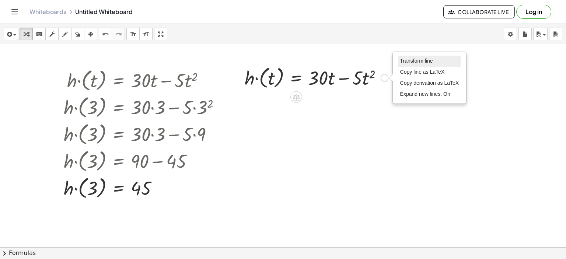
click at [414, 63] on span "Transform line" at bounding box center [416, 61] width 33 height 6
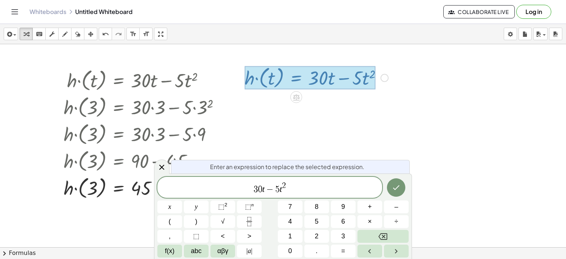
click at [308, 187] on span "​ 3 0 t − 5 t 2" at bounding box center [269, 187] width 225 height 13
click at [397, 188] on icon "Done" at bounding box center [396, 187] width 9 height 9
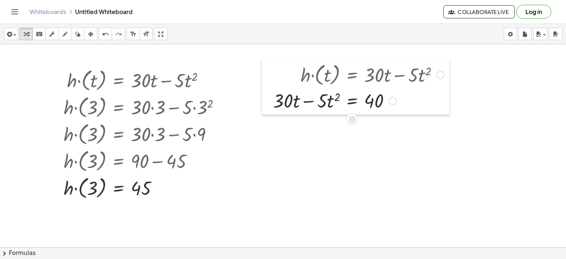
drag, startPoint x: 209, startPoint y: 63, endPoint x: 265, endPoint y: 60, distance: 56.1
click at [265, 60] on div at bounding box center [267, 87] width 11 height 56
drag, startPoint x: 370, startPoint y: 103, endPoint x: 339, endPoint y: 102, distance: 30.6
click at [339, 102] on div at bounding box center [358, 100] width 178 height 25
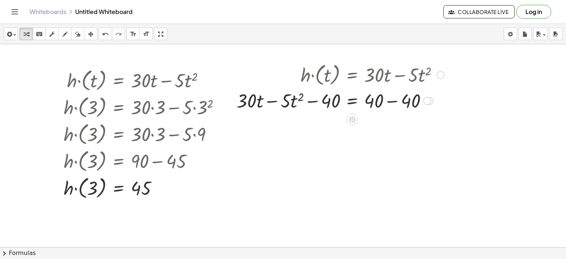
click at [391, 101] on div at bounding box center [340, 100] width 215 height 25
drag, startPoint x: 275, startPoint y: 100, endPoint x: 215, endPoint y: 99, distance: 59.7
click at [215, 99] on div "· h · ( t ) = + · 30 · t − · 5 · t 2 · h · ( 3 ) = + · 30 · 3 − · 5 · 3 2 · h ·…" at bounding box center [283, 264] width 566 height 440
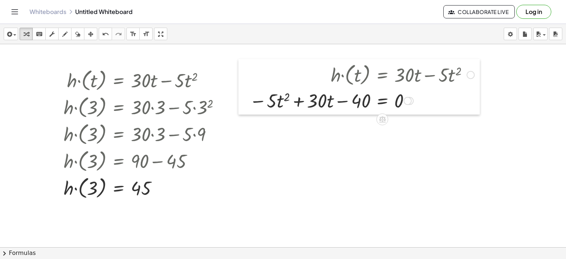
drag, startPoint x: 216, startPoint y: 81, endPoint x: 246, endPoint y: 81, distance: 30.6
click at [246, 81] on div at bounding box center [243, 87] width 11 height 56
click at [221, 108] on div at bounding box center [223, 107] width 8 height 8
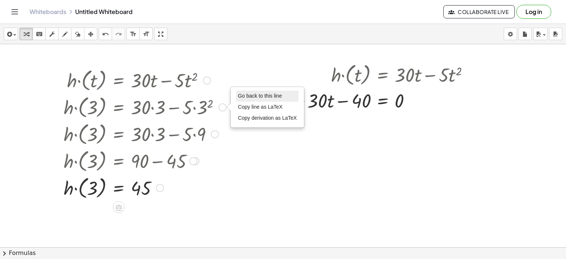
click at [242, 97] on span "Go back to this line" at bounding box center [260, 96] width 44 height 6
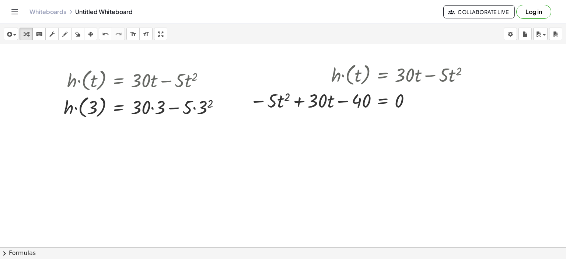
click at [233, 194] on div at bounding box center [283, 264] width 566 height 440
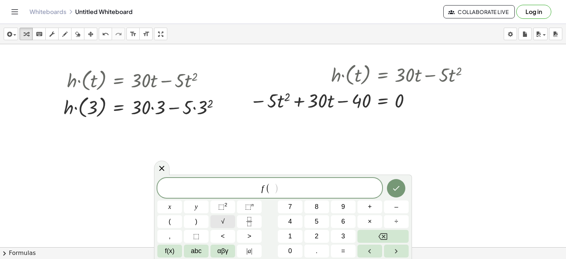
click at [221, 224] on span "√" at bounding box center [223, 222] width 4 height 10
click at [222, 210] on span "⬚" at bounding box center [221, 206] width 6 height 7
click at [219, 209] on span "⬚" at bounding box center [221, 206] width 6 height 7
click at [223, 224] on span "√" at bounding box center [223, 222] width 4 height 10
click at [224, 223] on span "√" at bounding box center [223, 222] width 4 height 10
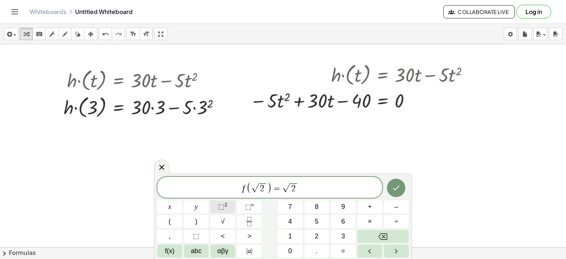
click at [226, 206] on sup "2" at bounding box center [225, 205] width 3 height 6
click at [222, 222] on span "√" at bounding box center [223, 222] width 4 height 10
click at [393, 188] on icon "Done" at bounding box center [396, 187] width 9 height 9
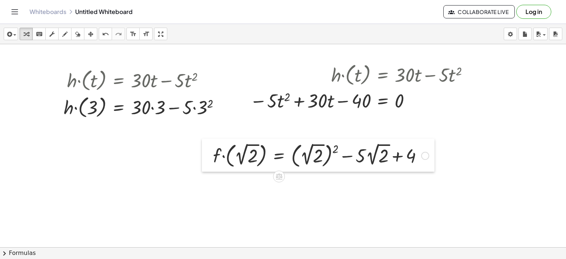
drag, startPoint x: 238, startPoint y: 196, endPoint x: 207, endPoint y: 140, distance: 63.8
click at [207, 140] on div at bounding box center [207, 155] width 11 height 33
click at [334, 149] on div at bounding box center [320, 154] width 223 height 29
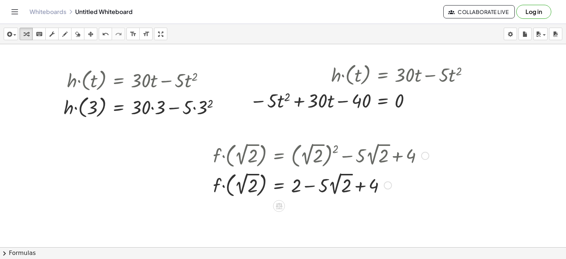
click at [311, 185] on div at bounding box center [320, 184] width 223 height 29
click at [359, 186] on div at bounding box center [320, 184] width 223 height 29
drag, startPoint x: 361, startPoint y: 185, endPoint x: 300, endPoint y: 186, distance: 60.5
click at [300, 186] on div at bounding box center [320, 184] width 223 height 29
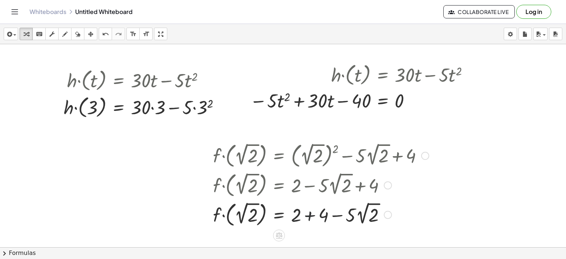
click at [311, 212] on div at bounding box center [320, 213] width 223 height 29
click at [308, 215] on div at bounding box center [320, 213] width 223 height 29
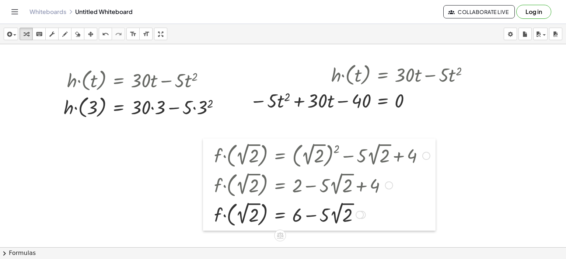
drag, startPoint x: 202, startPoint y: 143, endPoint x: 212, endPoint y: 143, distance: 9.2
click at [206, 143] on div at bounding box center [208, 185] width 11 height 92
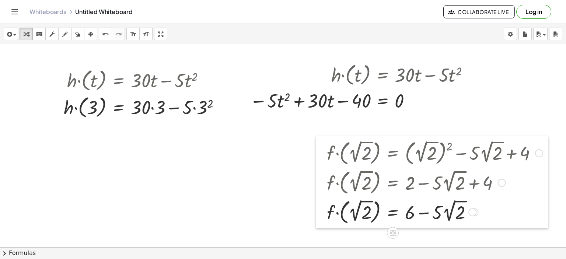
drag, startPoint x: 212, startPoint y: 143, endPoint x: 317, endPoint y: 140, distance: 105.4
click at [317, 140] on div at bounding box center [321, 182] width 11 height 92
click at [210, 104] on div at bounding box center [145, 106] width 170 height 27
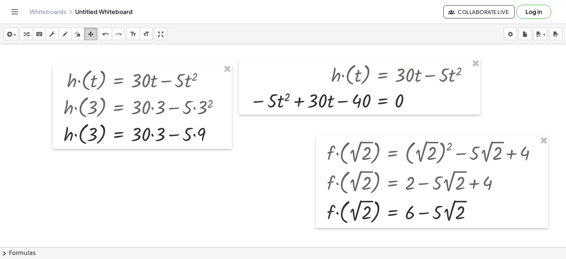
click at [93, 36] on icon "button" at bounding box center [90, 34] width 5 height 9
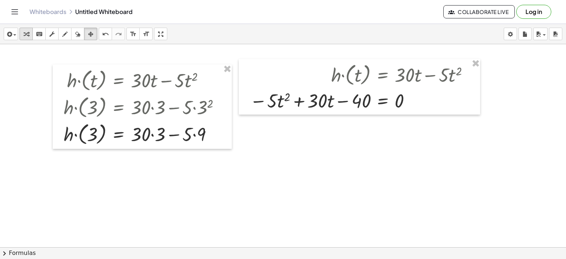
click at [24, 35] on icon "button" at bounding box center [26, 34] width 5 height 9
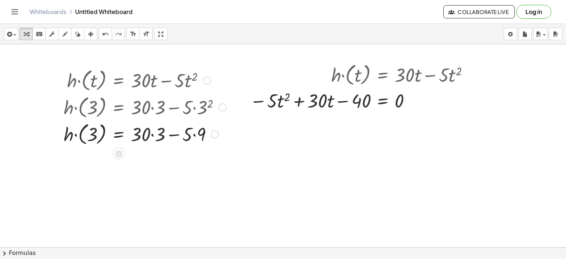
click at [152, 133] on div at bounding box center [145, 133] width 170 height 27
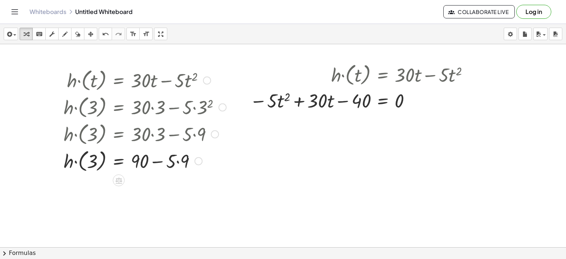
click at [177, 161] on div at bounding box center [145, 160] width 170 height 27
click at [158, 161] on div at bounding box center [145, 160] width 170 height 27
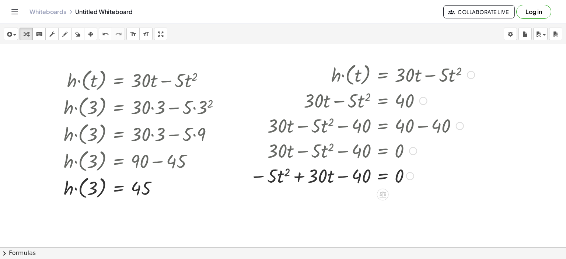
drag, startPoint x: 408, startPoint y: 100, endPoint x: 409, endPoint y: 185, distance: 84.8
click at [383, 176] on div "+ · 30 · t − · 5 · t 2 = − 40 0 Transform line Copy line as LaTeX Copy derivati…" at bounding box center [383, 176] width 0 height 0
click at [424, 101] on div at bounding box center [423, 101] width 8 height 8
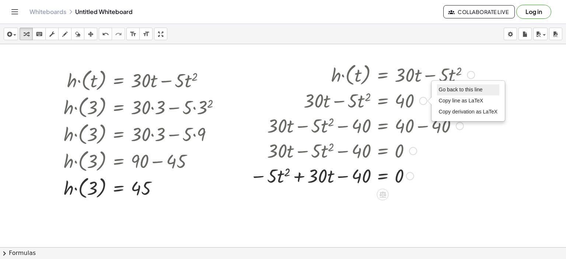
click at [449, 91] on span "Go back to this line" at bounding box center [461, 90] width 44 height 6
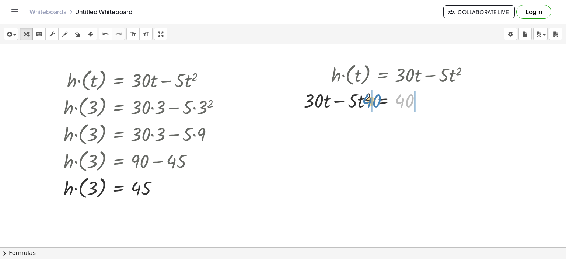
drag, startPoint x: 401, startPoint y: 101, endPoint x: 368, endPoint y: 101, distance: 32.8
click at [368, 101] on div at bounding box center [389, 100] width 178 height 25
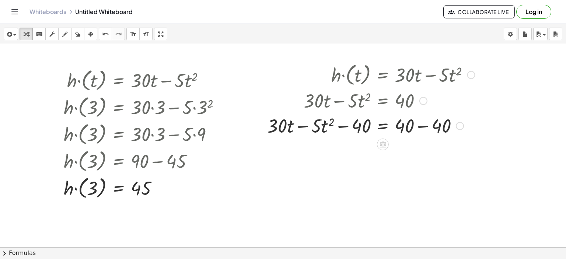
click at [423, 125] on div at bounding box center [371, 125] width 215 height 25
drag, startPoint x: 412, startPoint y: 150, endPoint x: 410, endPoint y: 123, distance: 26.6
click at [410, 123] on div "Go back to this line Copy line as LaTeX Copy derivation as LaTeX" at bounding box center [413, 127] width 8 height 8
drag, startPoint x: 305, startPoint y: 126, endPoint x: 243, endPoint y: 128, distance: 61.9
click at [243, 128] on div "· h · ( t ) = + · 30 · t − · 5 · t 2 · h · ( 3 ) = + · 30 · 3 − · 5 · 3 2 · h ·…" at bounding box center [283, 264] width 566 height 440
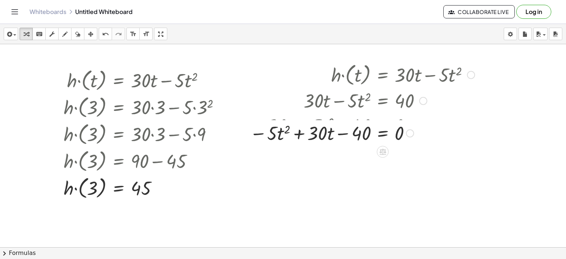
drag, startPoint x: 410, startPoint y: 153, endPoint x: 406, endPoint y: 132, distance: 21.0
click at [406, 132] on div "Go back to this line Copy line as LaTeX Copy derivation as LaTeX" at bounding box center [410, 133] width 8 height 8
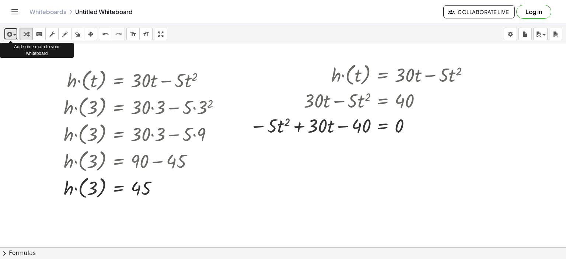
click at [13, 36] on span "button" at bounding box center [14, 34] width 3 height 1
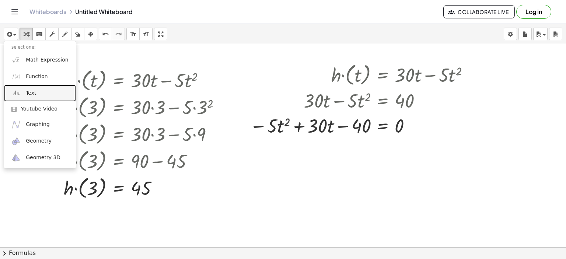
click at [15, 94] on img at bounding box center [15, 92] width 9 height 9
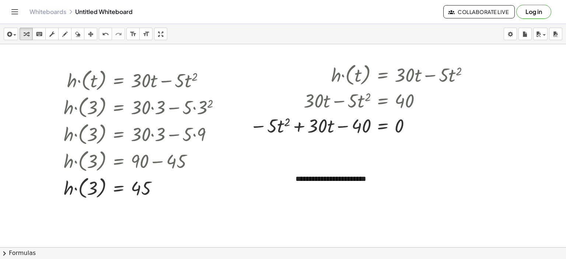
click at [423, 156] on div at bounding box center [283, 264] width 566 height 440
click at [295, 181] on div at bounding box center [291, 184] width 7 height 36
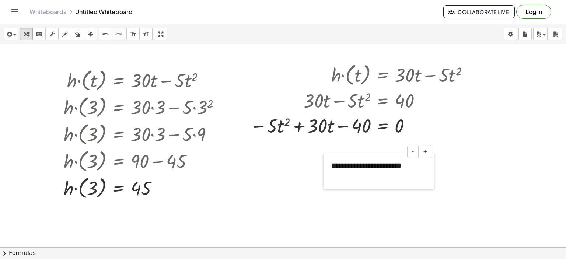
drag, startPoint x: 293, startPoint y: 178, endPoint x: 395, endPoint y: 136, distance: 110.5
click at [331, 153] on div at bounding box center [327, 171] width 7 height 36
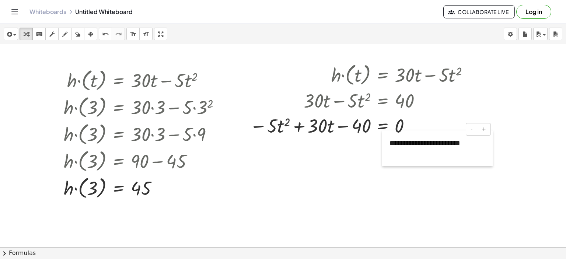
drag, startPoint x: 381, startPoint y: 147, endPoint x: 392, endPoint y: 145, distance: 11.6
click at [385, 147] on div at bounding box center [385, 148] width 7 height 36
click at [386, 147] on div at bounding box center [385, 148] width 7 height 36
click at [388, 146] on div at bounding box center [385, 148] width 7 height 36
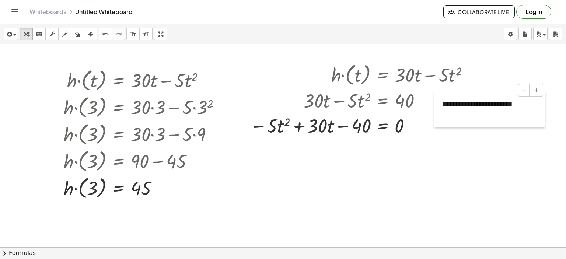
drag, startPoint x: 392, startPoint y: 145, endPoint x: 439, endPoint y: 107, distance: 60.5
click at [439, 107] on div "**********" at bounding box center [283, 264] width 566 height 440
click at [146, 38] on icon "format_size" at bounding box center [146, 34] width 7 height 9
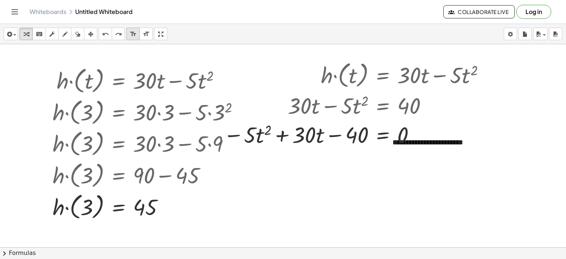
click at [131, 35] on icon "format_size" at bounding box center [133, 34] width 7 height 9
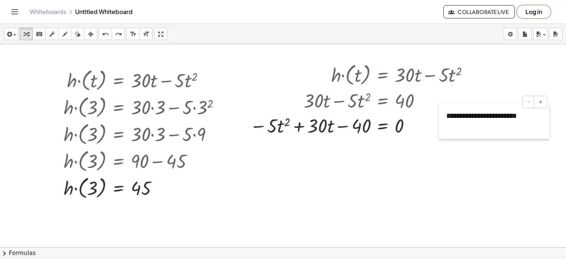
drag, startPoint x: 392, startPoint y: 148, endPoint x: 446, endPoint y: 121, distance: 60.0
click at [446, 121] on div "**********" at bounding box center [283, 264] width 566 height 440
click at [264, 199] on div at bounding box center [283, 264] width 566 height 440
click at [261, 177] on div at bounding box center [283, 264] width 566 height 440
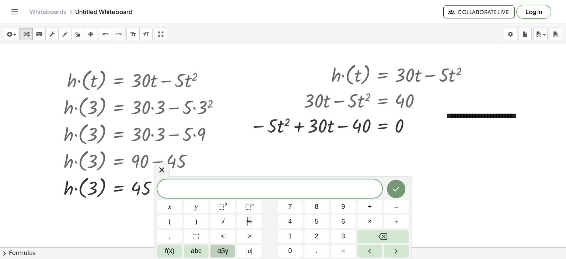
click at [225, 251] on span "αβγ" at bounding box center [222, 251] width 11 height 10
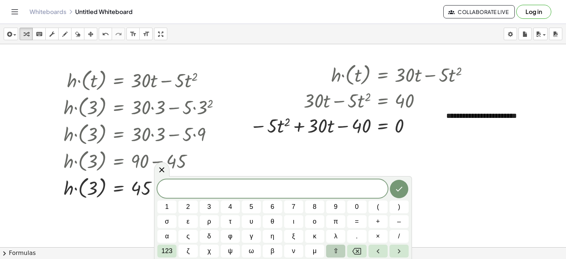
click at [334, 249] on span "⇧" at bounding box center [336, 251] width 6 height 10
click at [207, 237] on span "δ" at bounding box center [209, 236] width 4 height 10
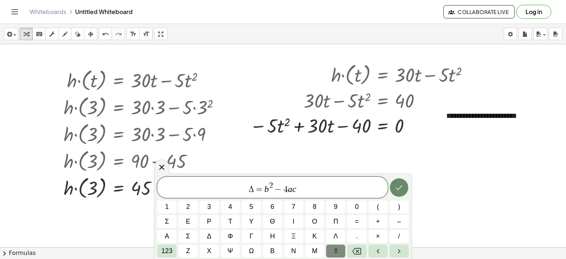
click at [396, 188] on icon "Done" at bounding box center [399, 187] width 9 height 9
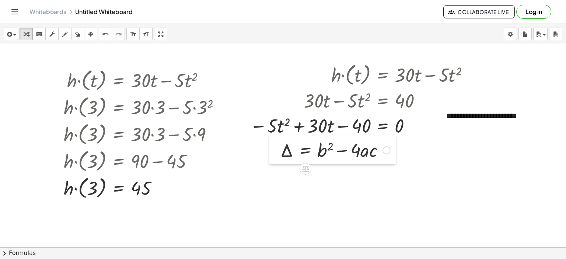
drag, startPoint x: 266, startPoint y: 183, endPoint x: 275, endPoint y: 141, distance: 42.9
click at [275, 141] on div at bounding box center [274, 149] width 11 height 29
click at [387, 151] on div at bounding box center [387, 150] width 8 height 8
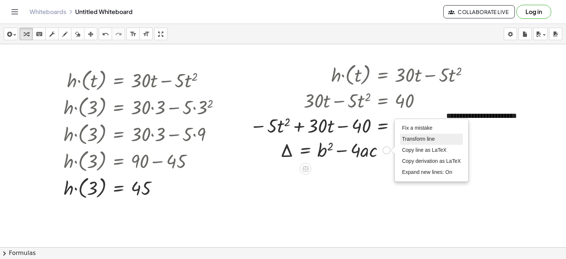
click at [411, 140] on span "Transform line" at bounding box center [418, 139] width 33 height 6
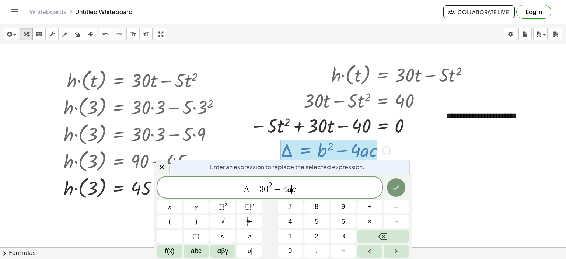
drag, startPoint x: 291, startPoint y: 191, endPoint x: 302, endPoint y: 190, distance: 11.4
click at [293, 191] on span "Δ = 3 0 2 − 4 a ​ c" at bounding box center [269, 187] width 225 height 13
click at [393, 187] on icon "Done" at bounding box center [396, 187] width 9 height 9
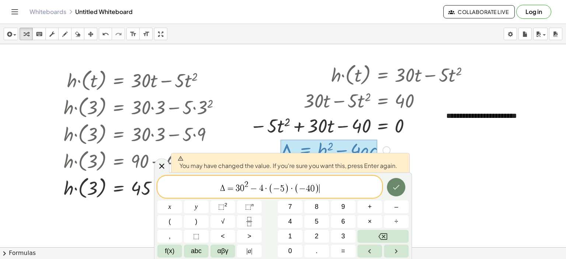
click at [394, 187] on icon "Done" at bounding box center [396, 187] width 9 height 9
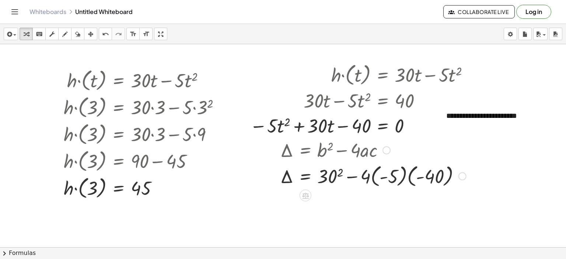
click at [339, 172] on div at bounding box center [373, 175] width 193 height 27
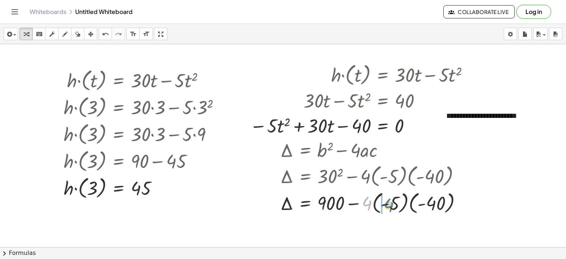
drag, startPoint x: 369, startPoint y: 203, endPoint x: 390, endPoint y: 203, distance: 21.0
click at [391, 205] on div at bounding box center [374, 202] width 195 height 27
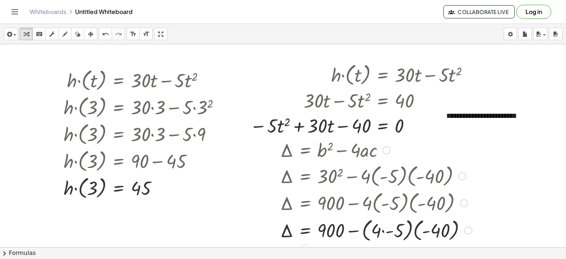
click at [382, 230] on div at bounding box center [376, 230] width 199 height 28
drag, startPoint x: 372, startPoint y: 234, endPoint x: 407, endPoint y: 234, distance: 34.6
click at [407, 234] on div at bounding box center [374, 229] width 195 height 27
click at [399, 231] on div at bounding box center [374, 230] width 195 height 28
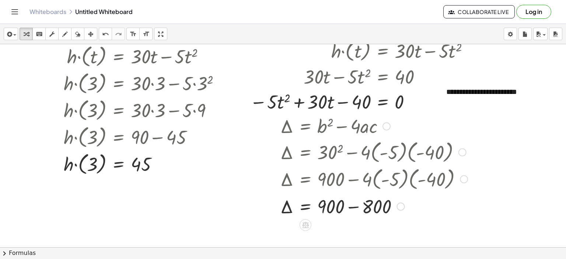
scroll to position [37, 0]
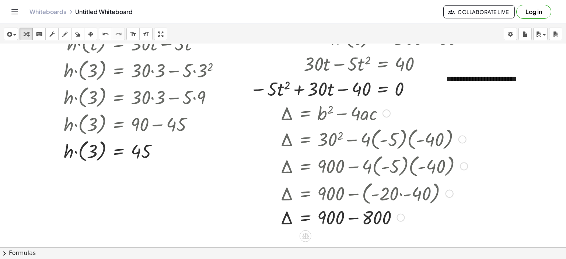
drag, startPoint x: 396, startPoint y: 193, endPoint x: 393, endPoint y: 219, distance: 26.0
click at [306, 218] on div "Δ = + − 900 800 Fix a mistake Transform line Copy line as LaTeX Copy derivation…" at bounding box center [306, 218] width 0 height 0
click at [358, 221] on div at bounding box center [374, 219] width 195 height 25
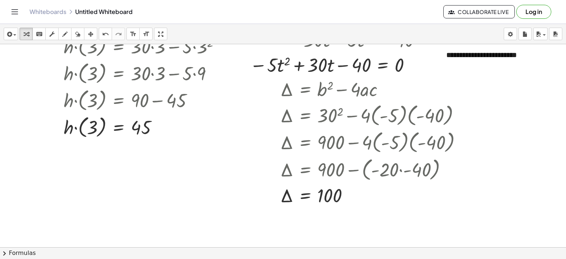
scroll to position [74, 0]
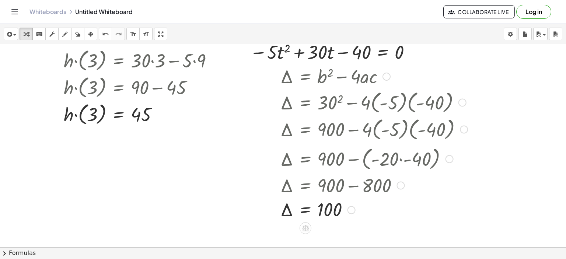
drag, startPoint x: 349, startPoint y: 182, endPoint x: 349, endPoint y: 213, distance: 31.0
click at [306, 210] on div "Δ = 100 Fix a mistake Transform line Copy line as LaTeX Copy derivation as LaTe…" at bounding box center [306, 210] width 0 height 0
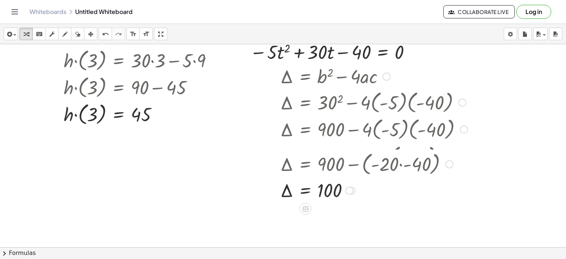
drag, startPoint x: 449, startPoint y: 183, endPoint x: 443, endPoint y: 160, distance: 23.6
click at [306, 164] on div "Δ = + 900 − ( · - 20 · - 40 )" at bounding box center [306, 164] width 0 height 0
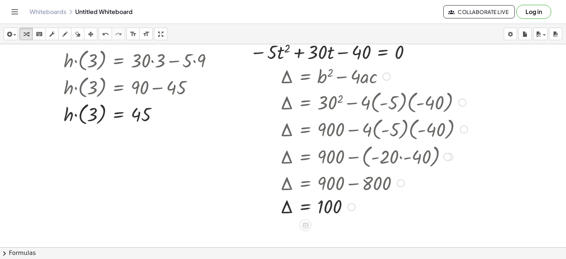
drag, startPoint x: 348, startPoint y: 182, endPoint x: 348, endPoint y: 209, distance: 26.9
click at [306, 207] on div "Δ = 100 Fix a mistake Transform line Copy line as LaTeX Copy derivation as LaTe…" at bounding box center [306, 207] width 0 height 0
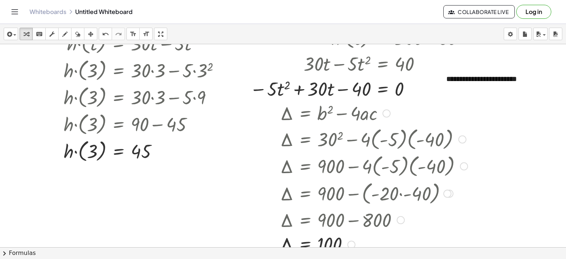
scroll to position [0, 0]
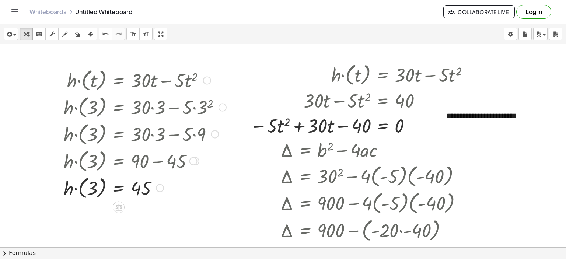
click at [206, 80] on div at bounding box center [207, 80] width 8 height 8
click at [234, 64] on li "Go back to this line" at bounding box center [252, 69] width 63 height 11
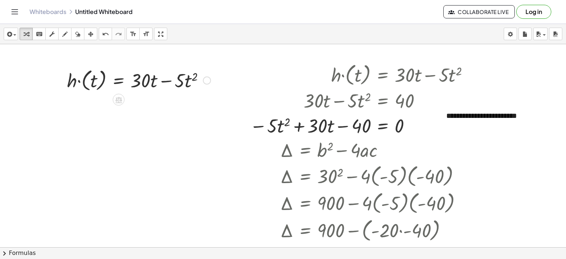
click at [205, 79] on div "Go back to this line Copy line as LaTeX Copy derivation as LaTeX" at bounding box center [207, 80] width 8 height 8
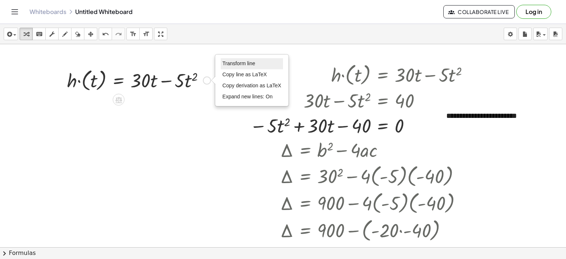
click at [228, 62] on span "Transform line" at bounding box center [239, 63] width 33 height 6
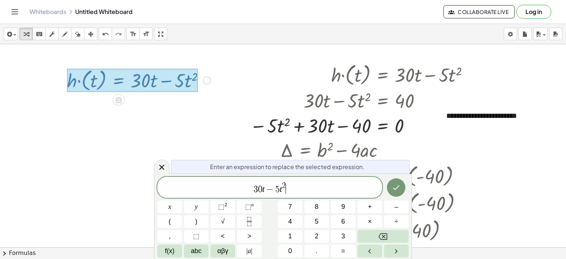
click at [296, 192] on span "3 0 t − 5 t 2 ​" at bounding box center [269, 187] width 225 height 13
click at [397, 191] on icon "Done" at bounding box center [396, 187] width 9 height 9
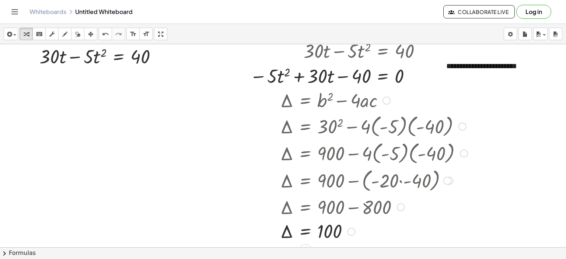
scroll to position [37, 0]
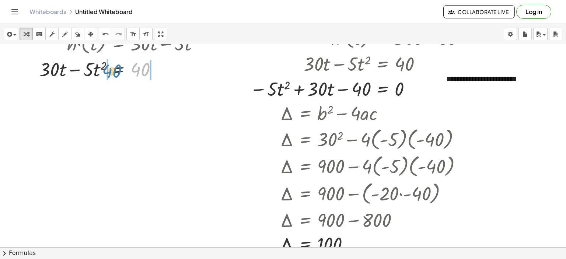
drag, startPoint x: 139, startPoint y: 70, endPoint x: 110, endPoint y: 72, distance: 28.4
click at [110, 72] on div at bounding box center [125, 68] width 178 height 25
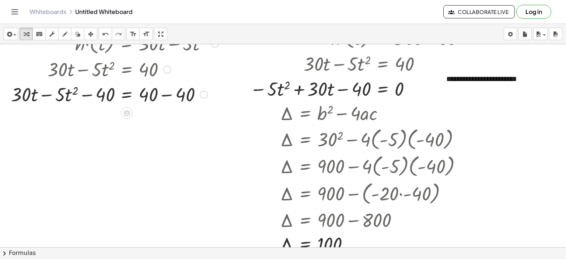
click at [165, 95] on div at bounding box center [114, 93] width 215 height 25
drag, startPoint x: 158, startPoint y: 121, endPoint x: 159, endPoint y: 96, distance: 25.5
click at [159, 96] on div "Transform line Copy line as LaTeX Copy derivation as LaTeX Expand new lines: On" at bounding box center [157, 96] width 8 height 8
click at [3, 253] on span "chevron_right" at bounding box center [4, 253] width 9 height 9
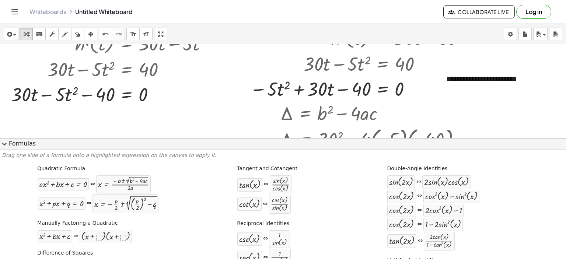
click at [5, 144] on span "expand_more" at bounding box center [4, 144] width 9 height 9
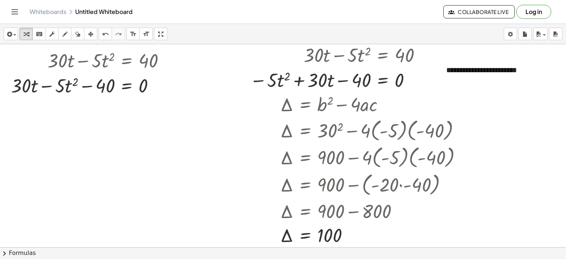
scroll to position [51, 0]
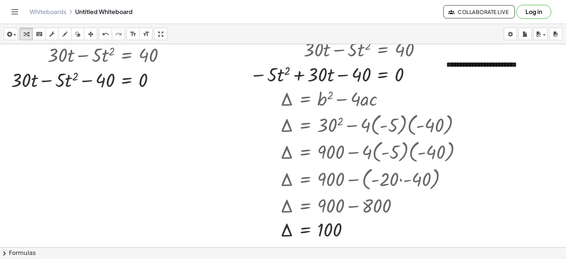
click at [3, 252] on span "chevron_right" at bounding box center [4, 253] width 9 height 9
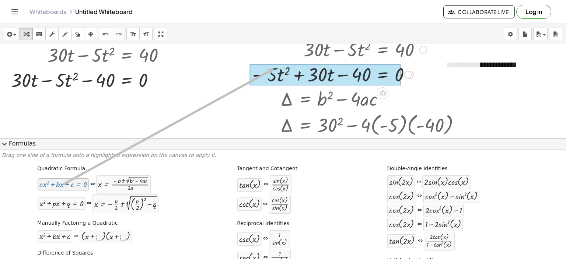
drag, startPoint x: 68, startPoint y: 188, endPoint x: 273, endPoint y: 69, distance: 237.0
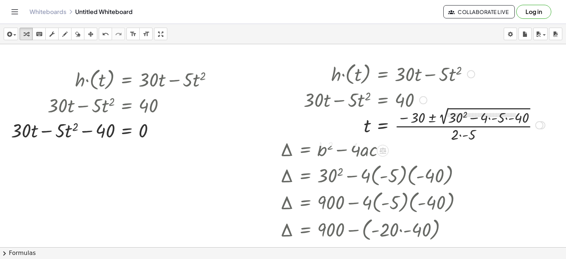
scroll to position [0, 0]
click at [90, 36] on icon "button" at bounding box center [90, 34] width 5 height 9
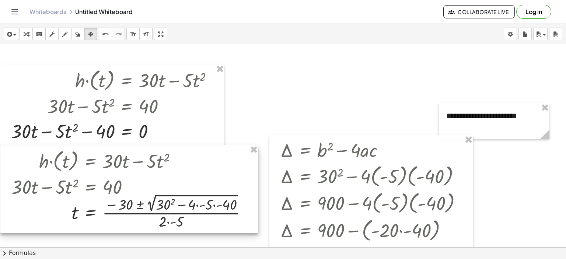
drag, startPoint x: 307, startPoint y: 126, endPoint x: 14, endPoint y: 212, distance: 304.7
click at [14, 212] on div at bounding box center [129, 189] width 258 height 88
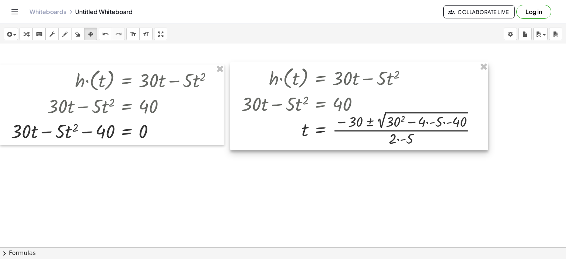
drag, startPoint x: 203, startPoint y: 174, endPoint x: 433, endPoint y: 91, distance: 244.5
click at [433, 91] on div at bounding box center [359, 106] width 258 height 88
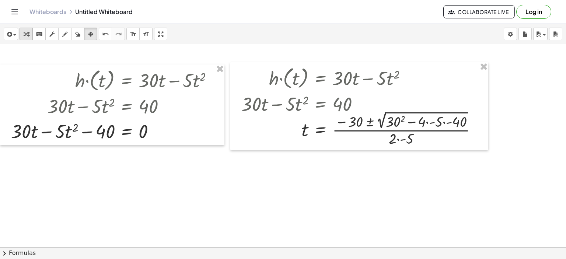
click at [29, 35] on div "button" at bounding box center [26, 33] width 10 height 9
click at [402, 118] on div at bounding box center [362, 128] width 249 height 39
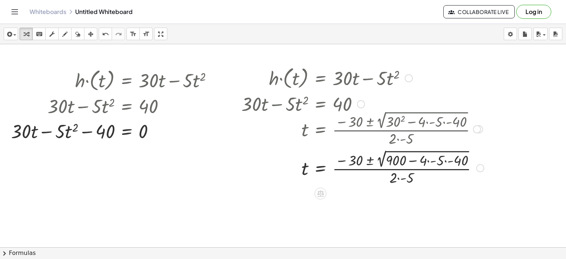
click at [426, 160] on div at bounding box center [363, 167] width 250 height 39
click at [427, 160] on div at bounding box center [363, 167] width 250 height 39
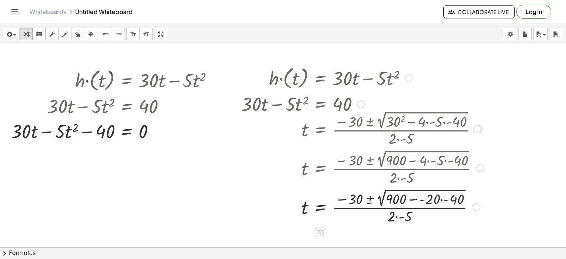
click at [440, 198] on div at bounding box center [363, 206] width 250 height 39
click at [440, 199] on div at bounding box center [363, 206] width 250 height 39
click at [442, 199] on div at bounding box center [363, 206] width 250 height 39
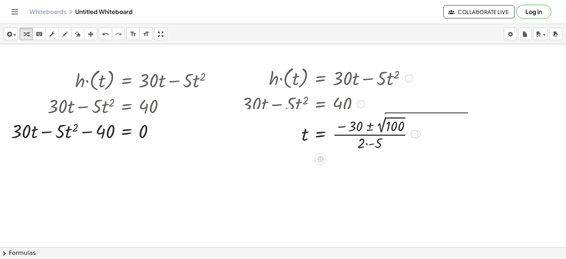
drag, startPoint x: 416, startPoint y: 207, endPoint x: 412, endPoint y: 131, distance: 76.0
click at [412, 131] on div at bounding box center [415, 134] width 8 height 8
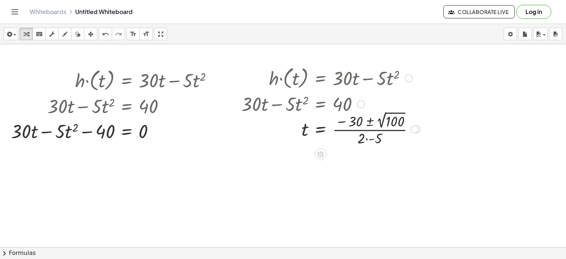
click at [380, 124] on div at bounding box center [331, 128] width 186 height 38
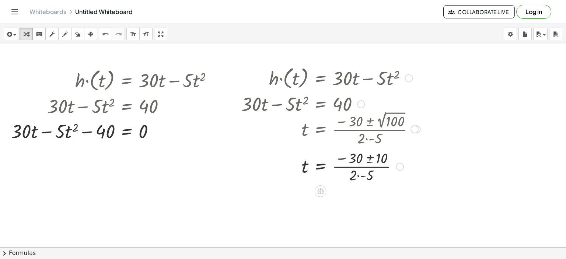
click at [357, 176] on div at bounding box center [331, 166] width 186 height 37
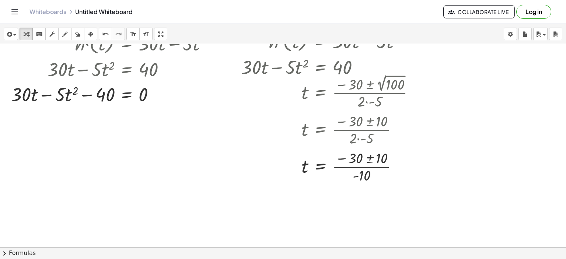
scroll to position [74, 0]
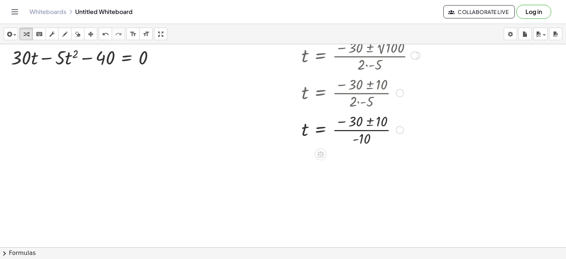
click at [369, 122] on div at bounding box center [331, 129] width 186 height 37
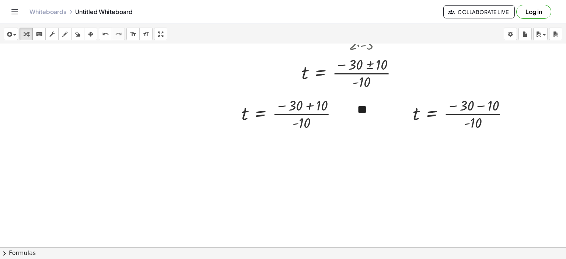
scroll to position [147, 0]
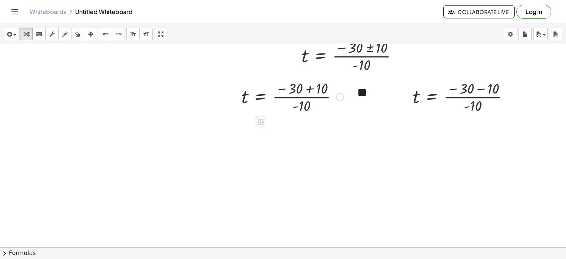
click at [308, 88] on div at bounding box center [292, 96] width 109 height 37
click at [284, 134] on div at bounding box center [292, 133] width 109 height 37
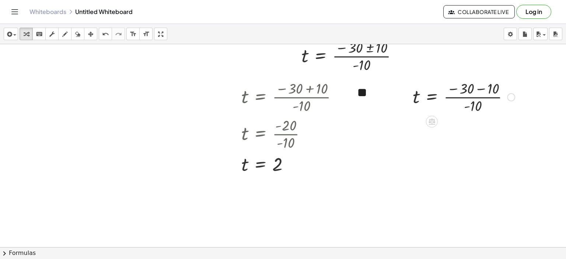
click at [479, 87] on div at bounding box center [463, 96] width 109 height 37
click at [457, 132] on div at bounding box center [463, 133] width 109 height 37
